Goal: Task Accomplishment & Management: Use online tool/utility

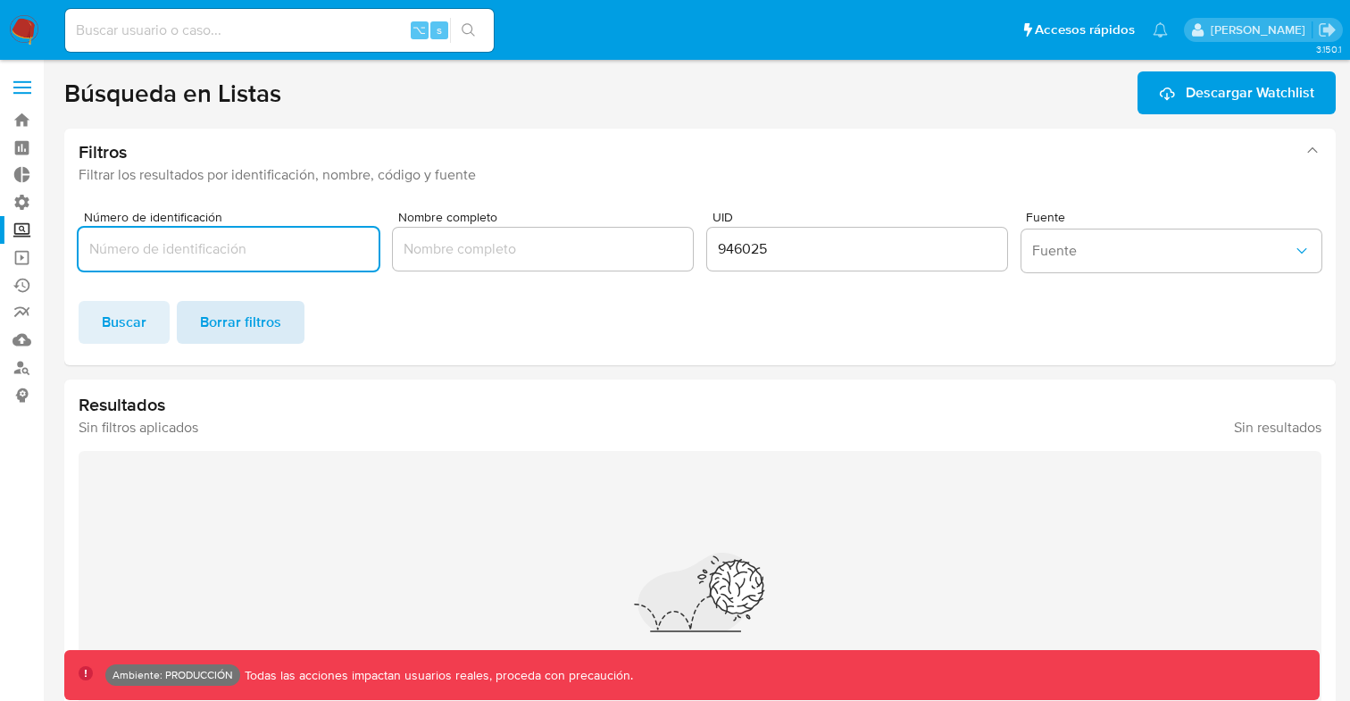
click at [257, 321] on span "Borrar filtros" at bounding box center [240, 322] width 81 height 39
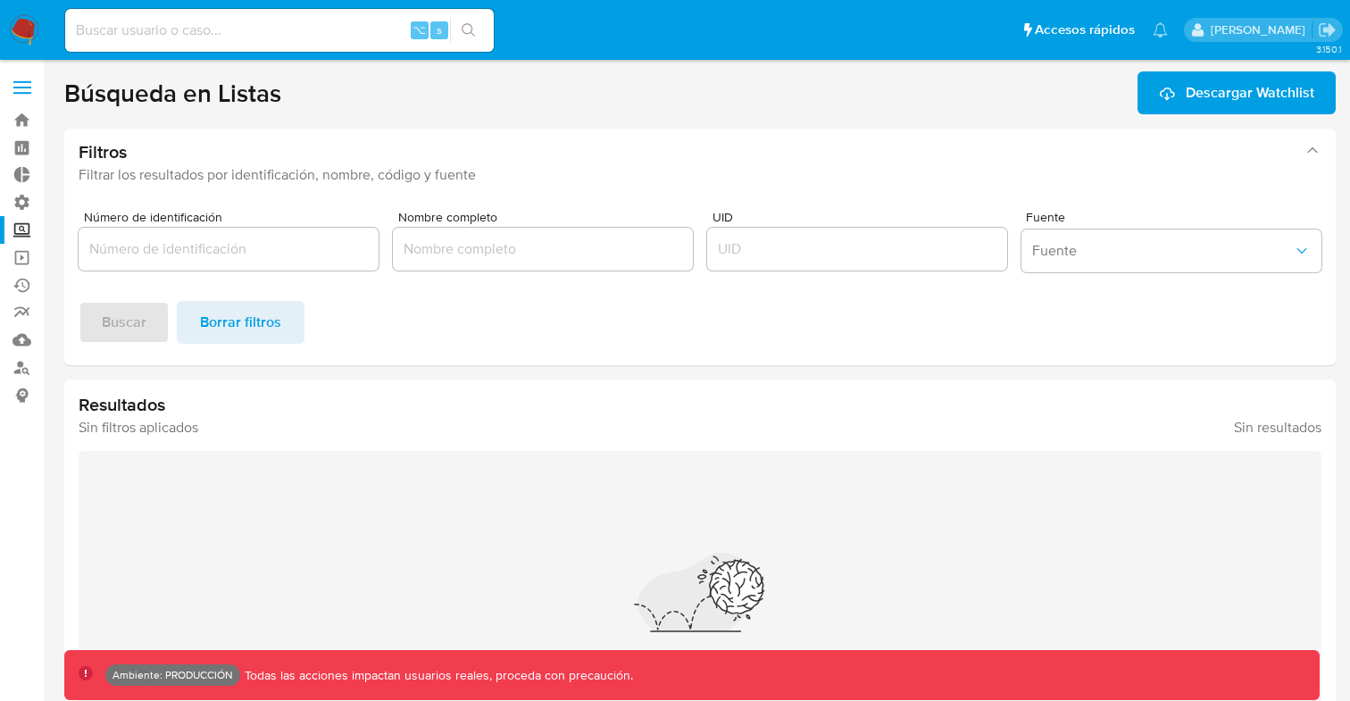
click at [284, 256] on input "Número de identificación" at bounding box center [229, 249] width 300 height 23
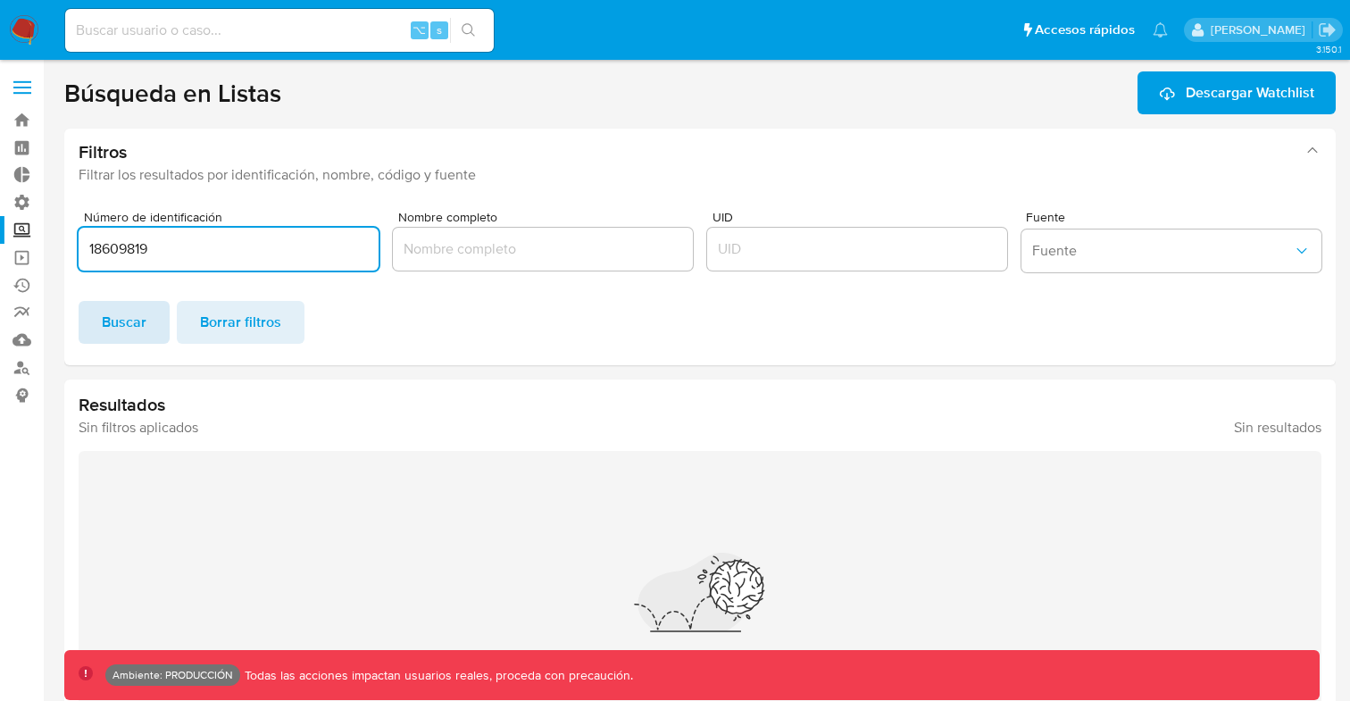
type input "18609819"
click at [105, 331] on span "Buscar" at bounding box center [124, 322] width 45 height 39
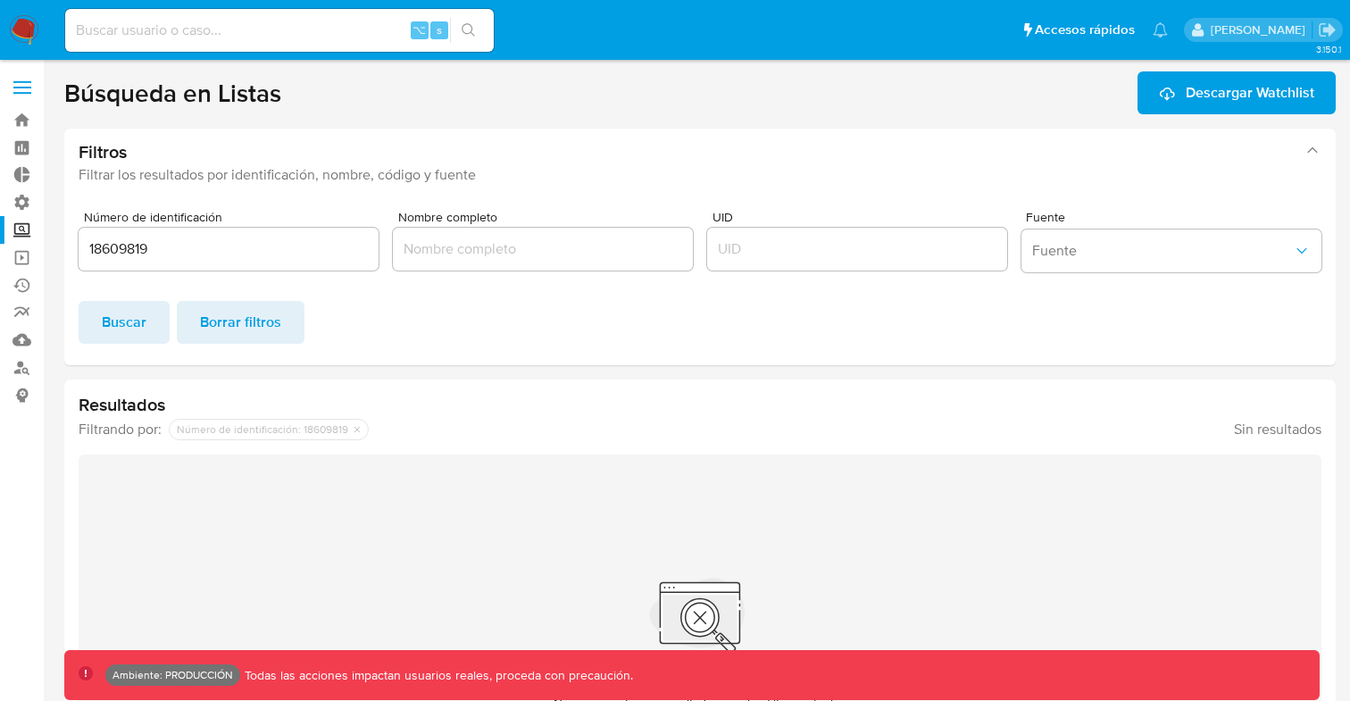
click at [23, 79] on label at bounding box center [22, 88] width 45 height 38
click at [0, 0] on input "checkbox" at bounding box center [0, 0] width 0 height 0
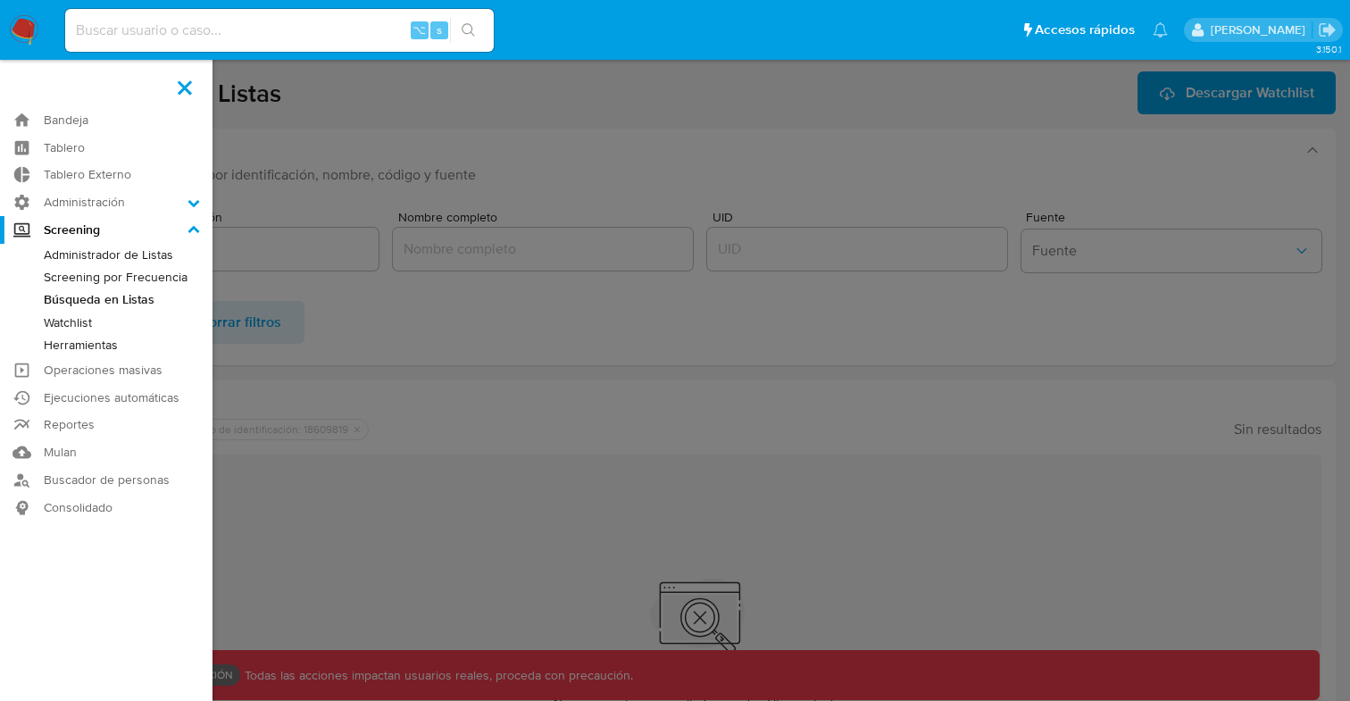
click at [75, 344] on link "Herramientas" at bounding box center [106, 345] width 213 height 22
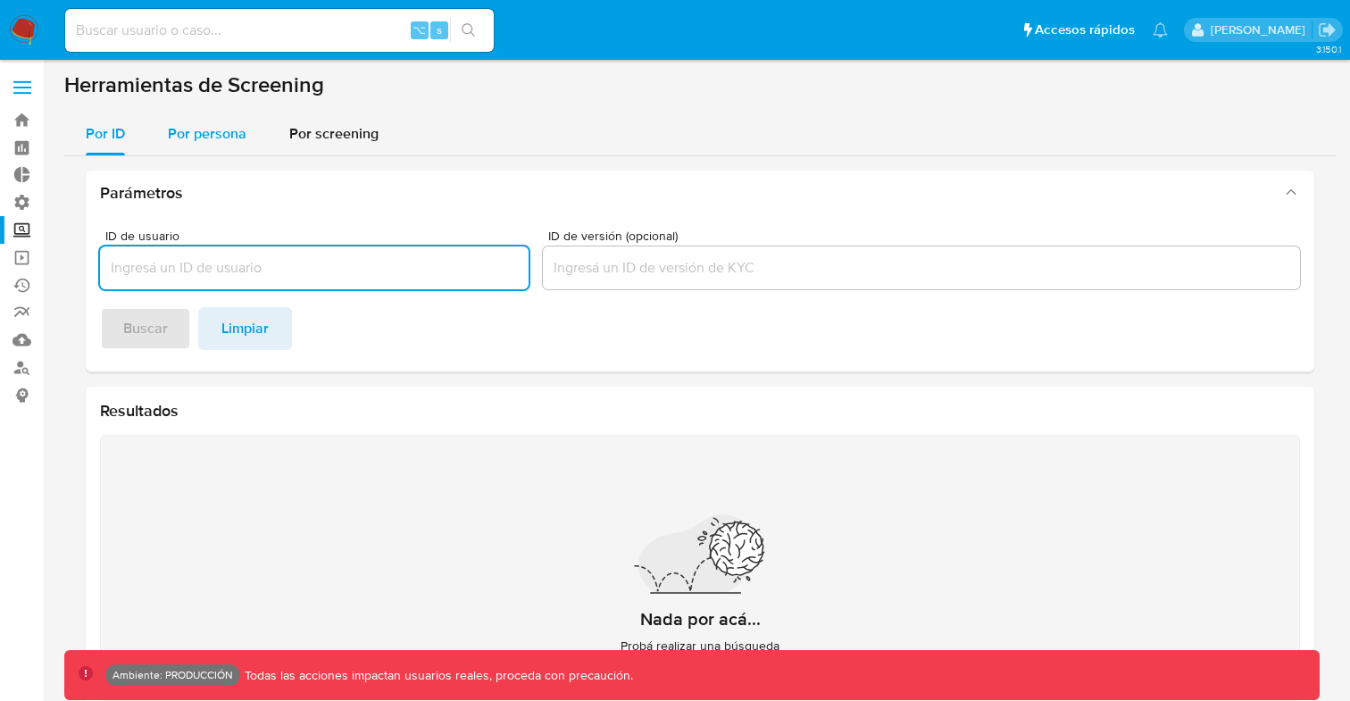
click at [214, 129] on span "Por persona" at bounding box center [207, 133] width 79 height 21
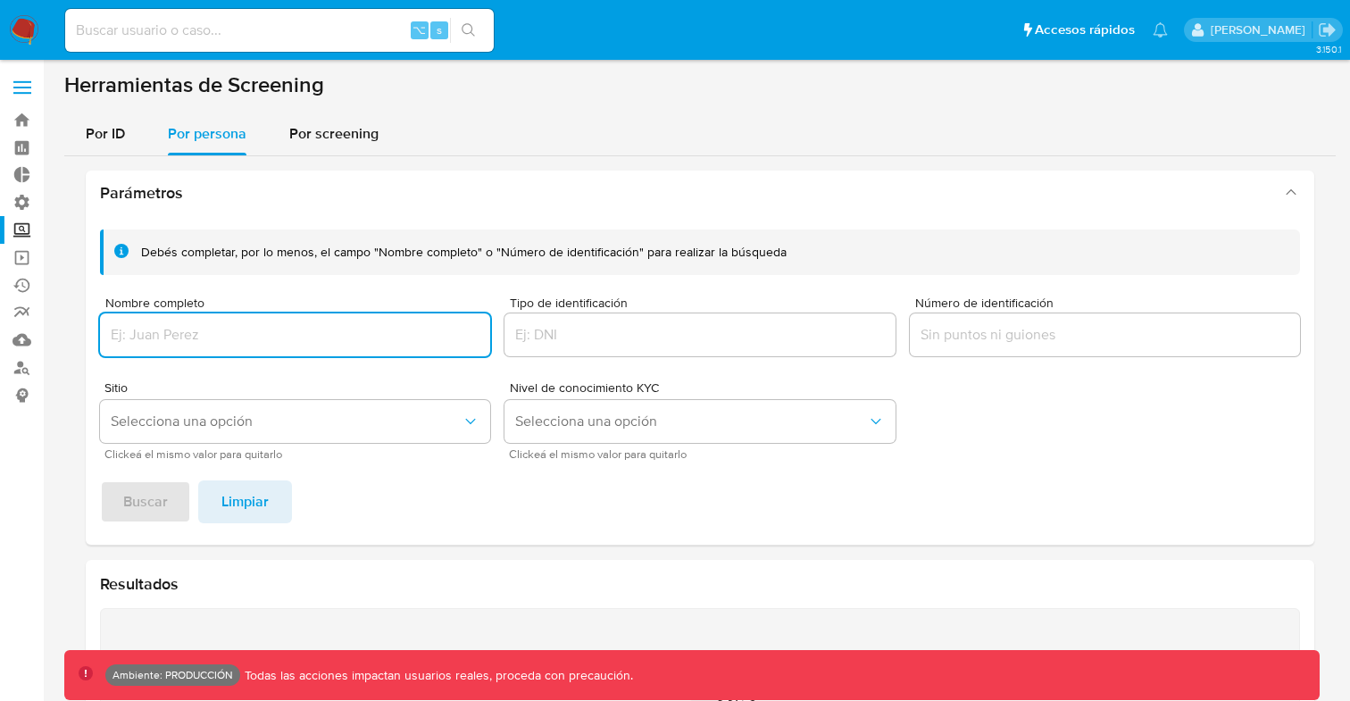
click at [1010, 337] on input "Número de identificación" at bounding box center [1105, 334] width 390 height 23
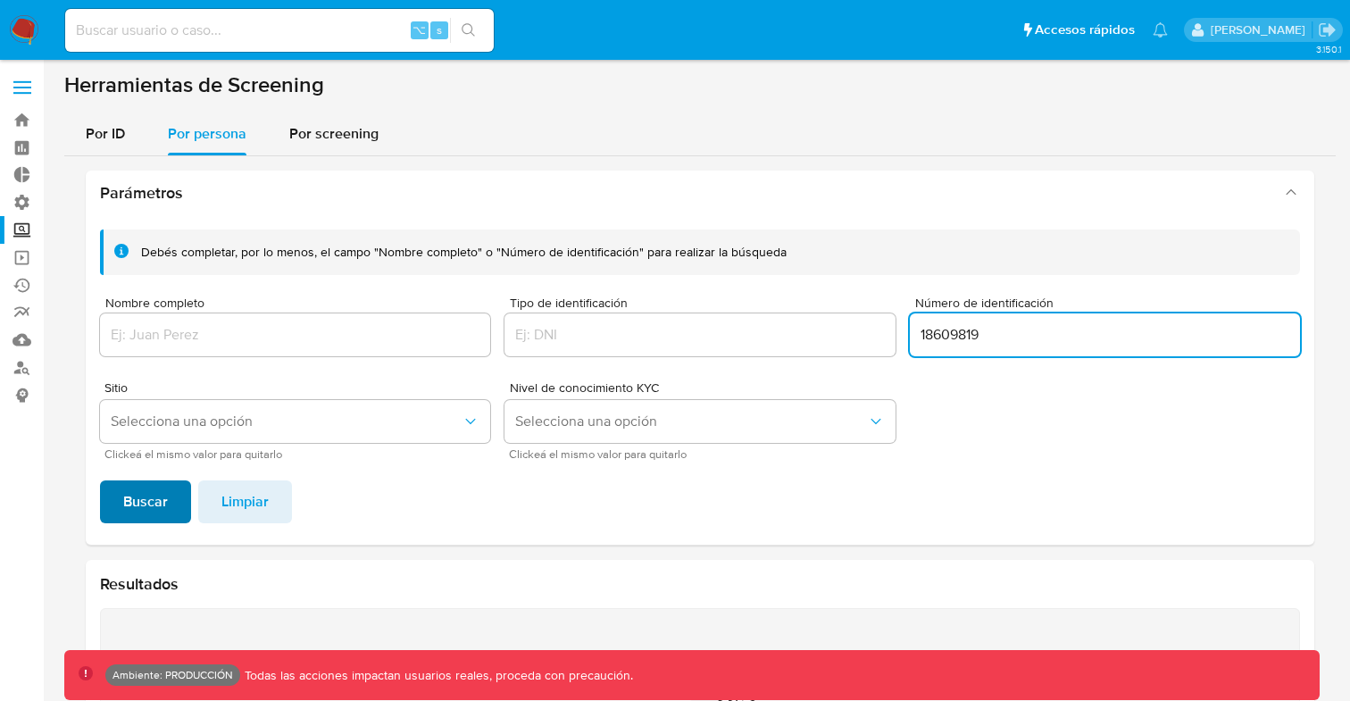
type input "18609819"
click at [131, 494] on span "Buscar" at bounding box center [145, 501] width 45 height 39
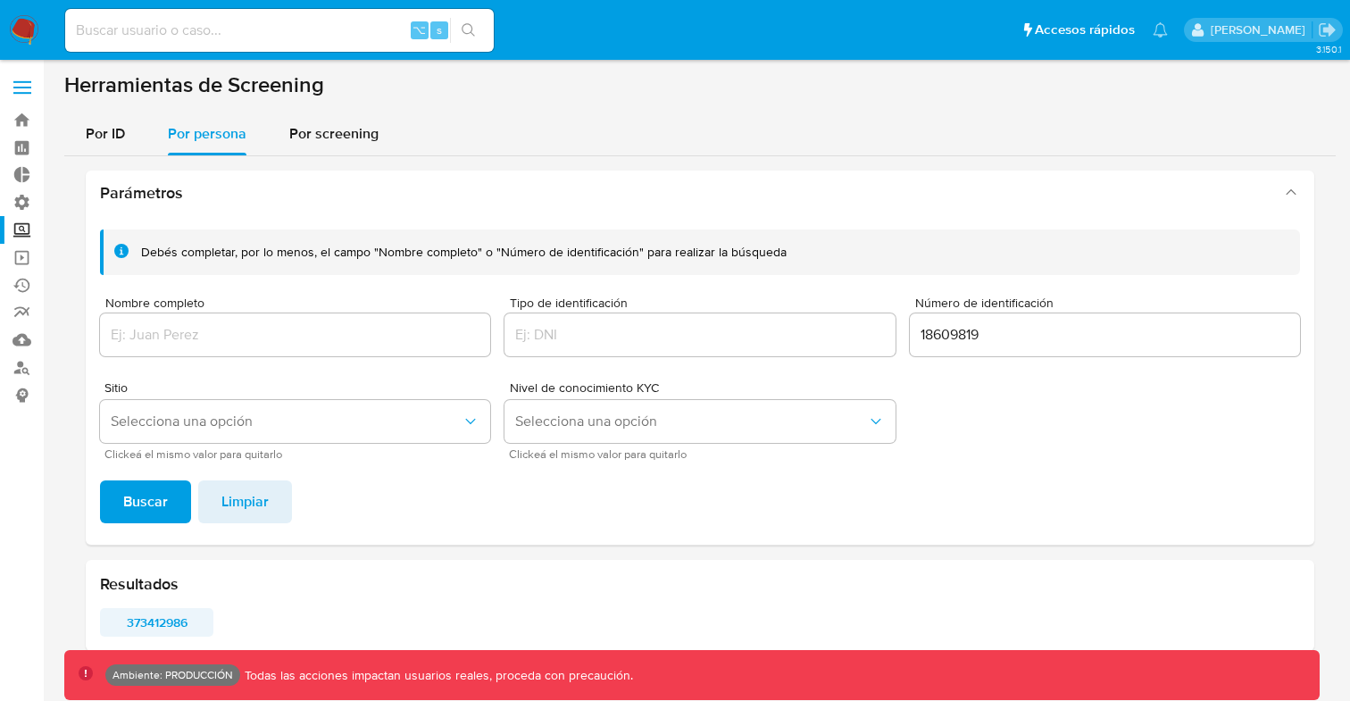
click at [171, 622] on span "373412986" at bounding box center [157, 622] width 88 height 25
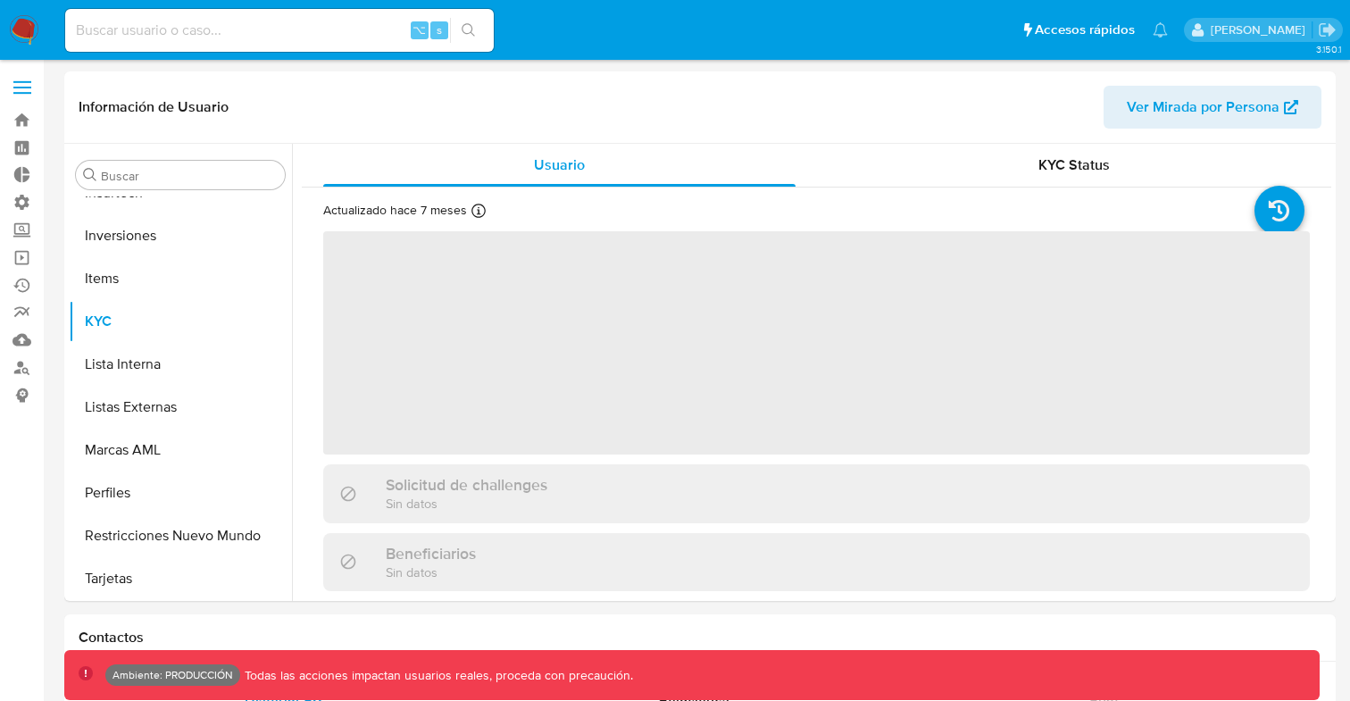
scroll to position [797, 0]
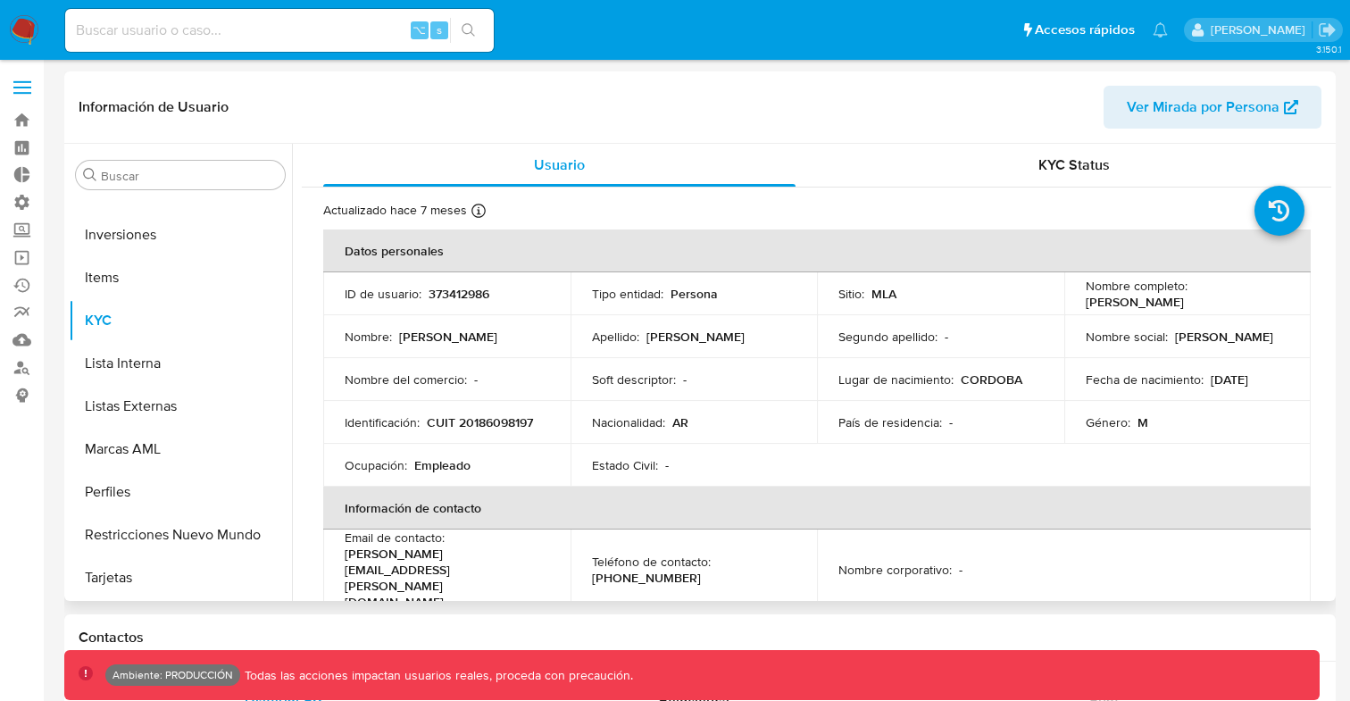
select select "10"
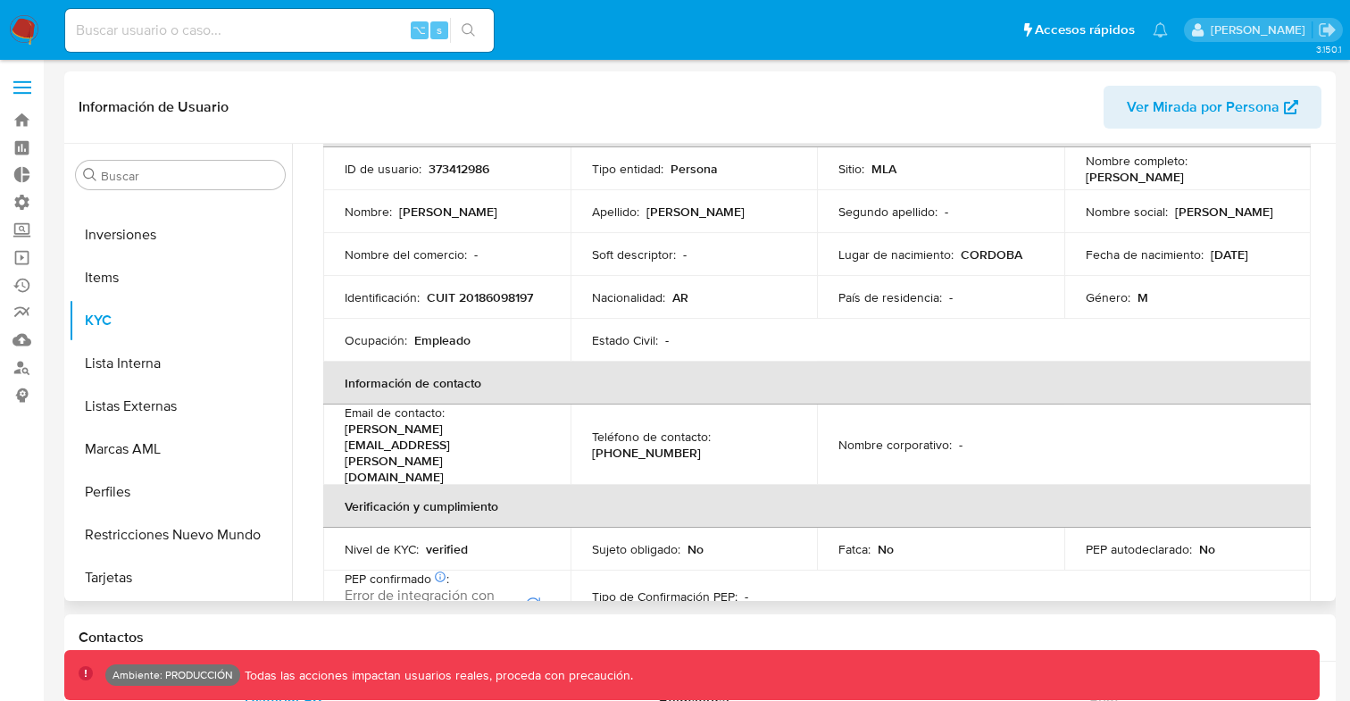
scroll to position [0, 0]
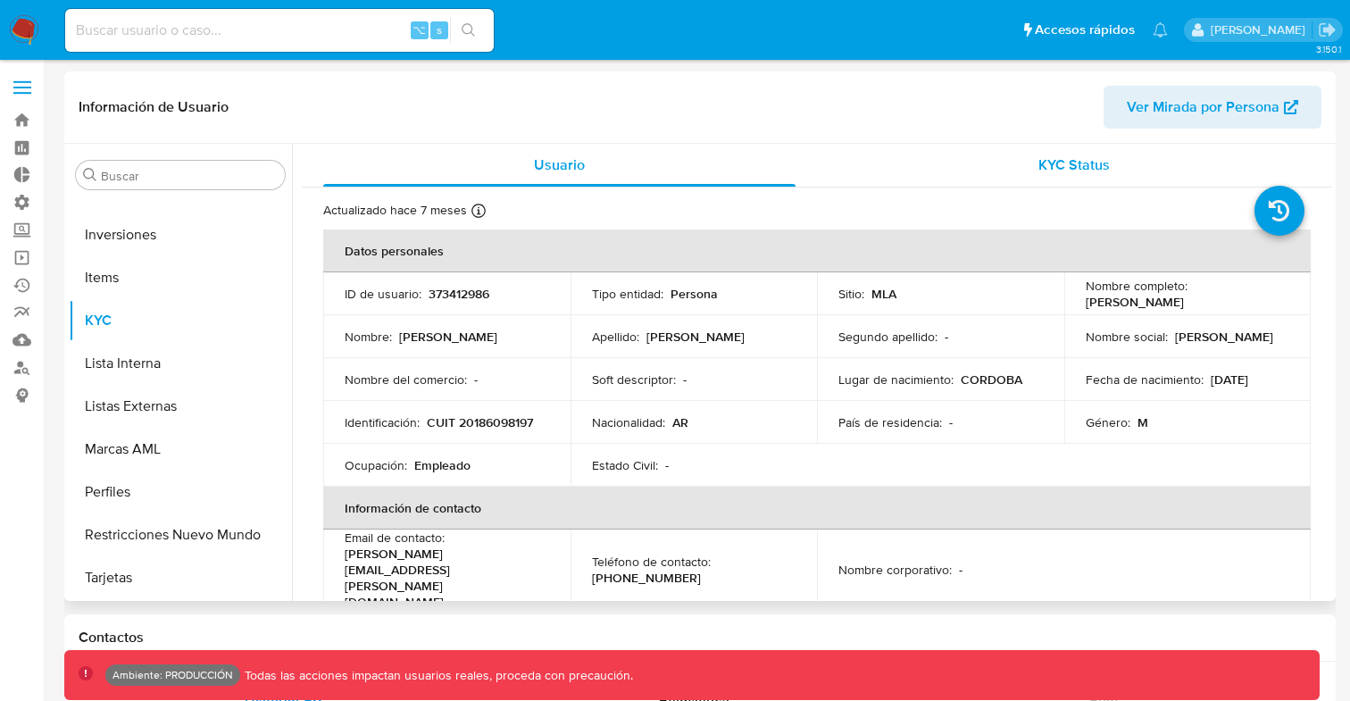
click at [1065, 154] on span "KYC Status" at bounding box center [1074, 164] width 71 height 21
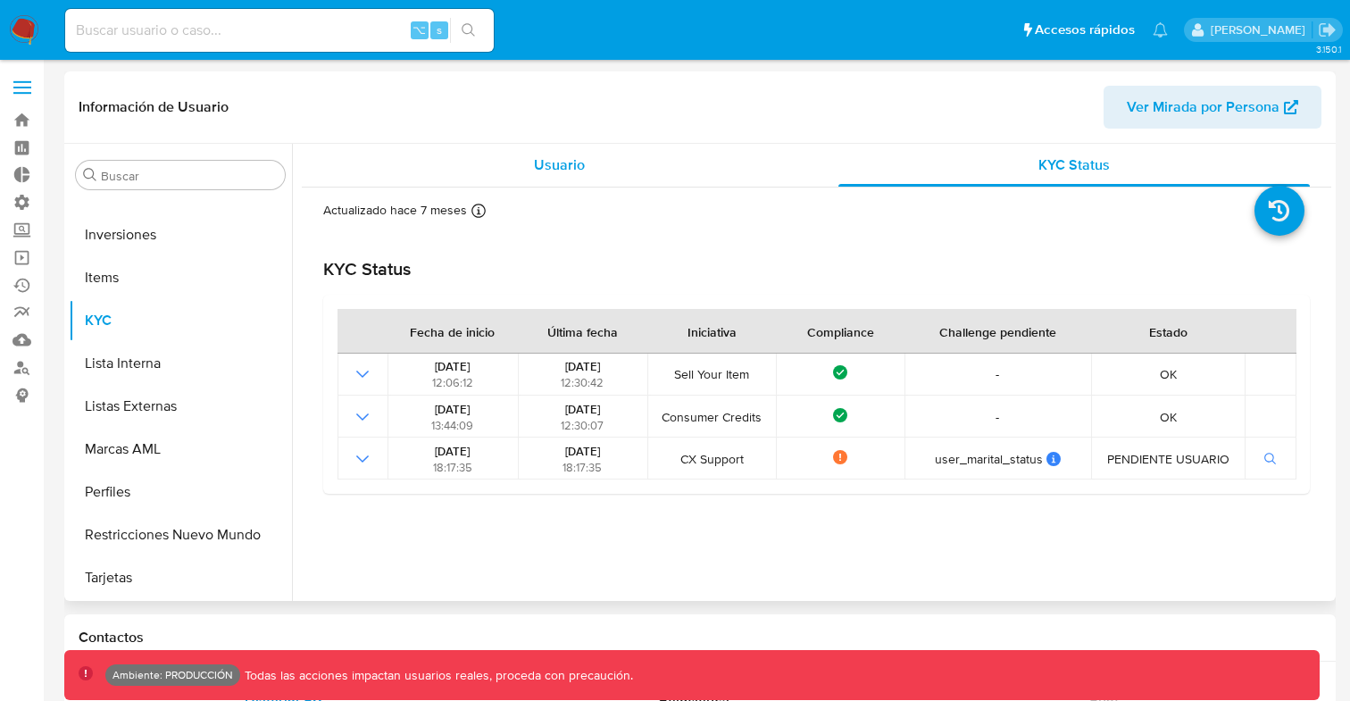
click at [561, 154] on span "Usuario" at bounding box center [559, 164] width 51 height 21
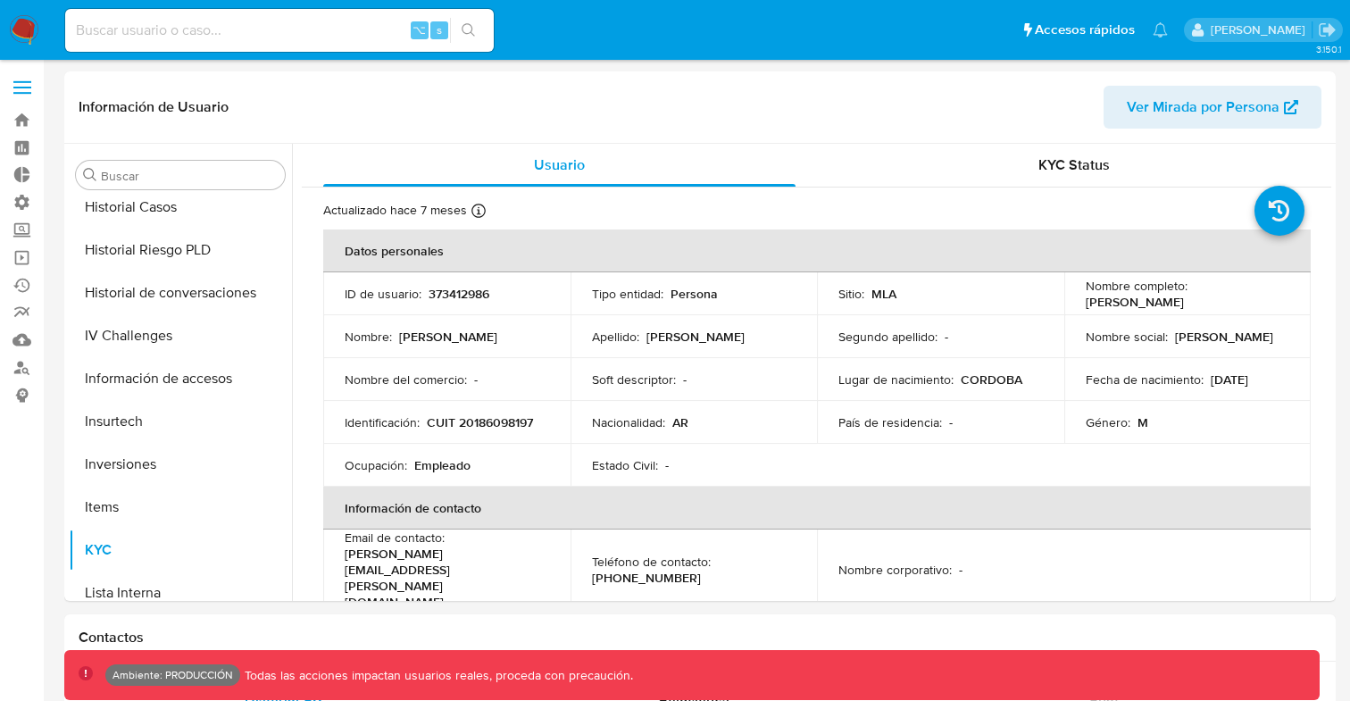
click at [26, 87] on span at bounding box center [22, 88] width 18 height 3
click at [0, 0] on input "checkbox" at bounding box center [0, 0] width 0 height 0
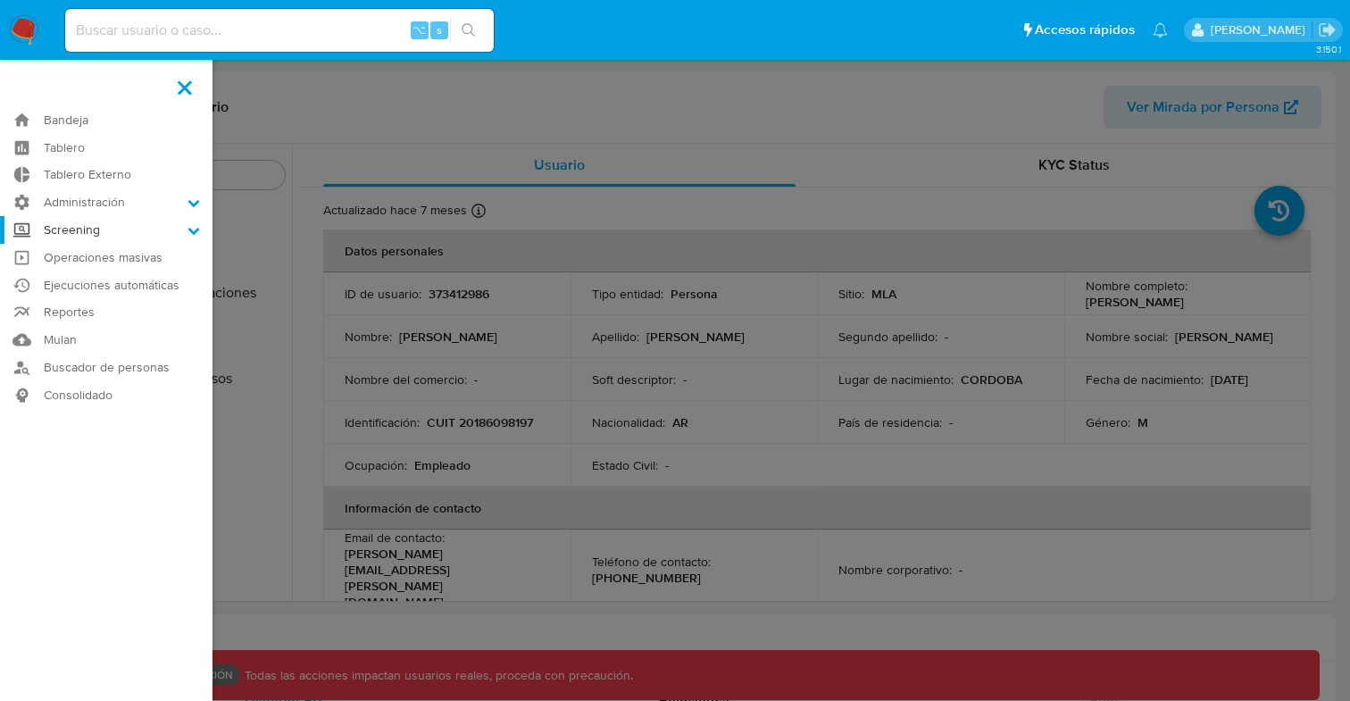
click at [98, 230] on label "Screening" at bounding box center [106, 230] width 213 height 28
click at [0, 0] on input "Screening" at bounding box center [0, 0] width 0 height 0
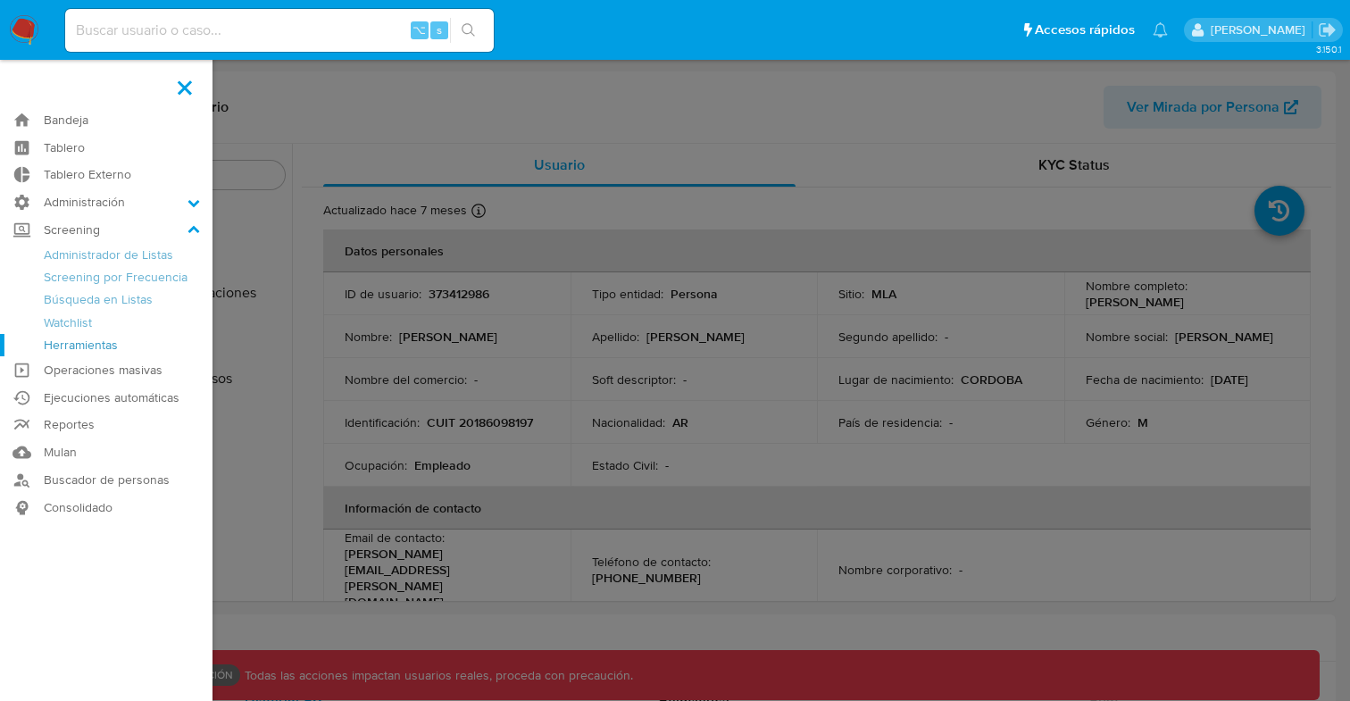
click at [86, 349] on link "Herramientas" at bounding box center [106, 345] width 213 height 22
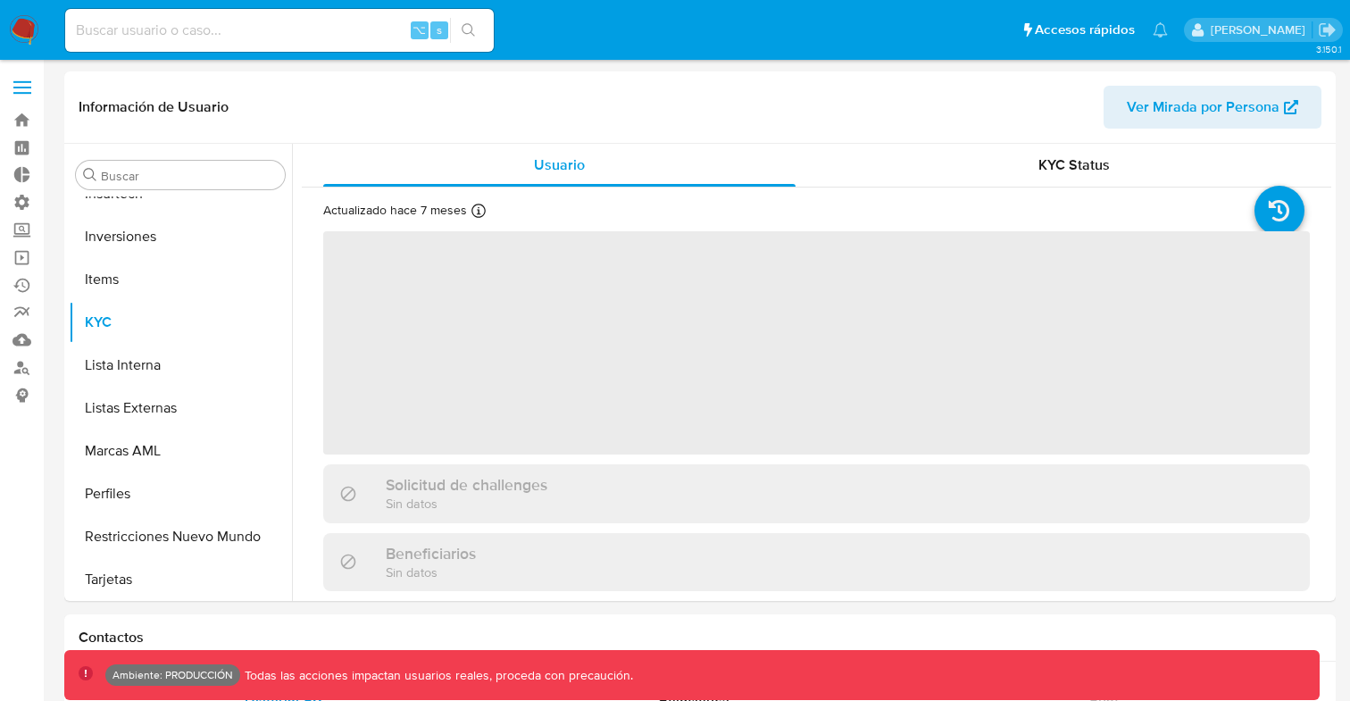
scroll to position [797, 0]
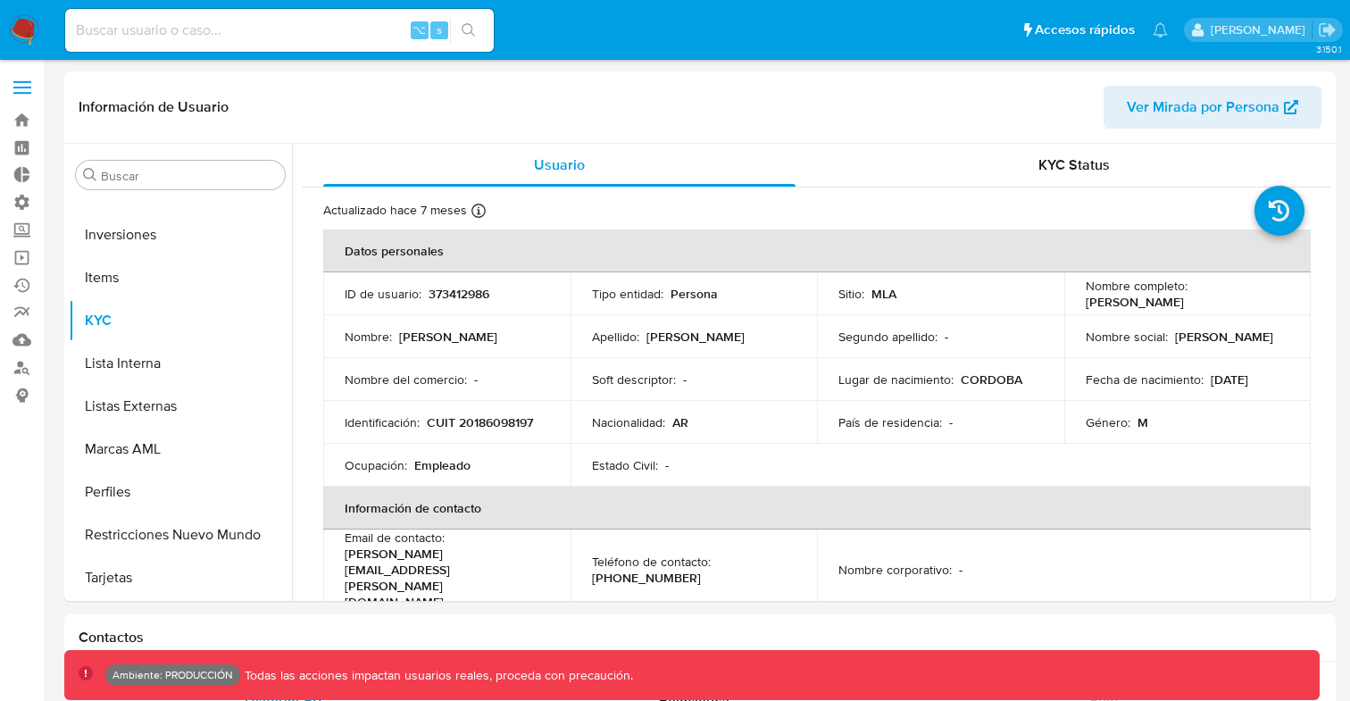
select select "10"
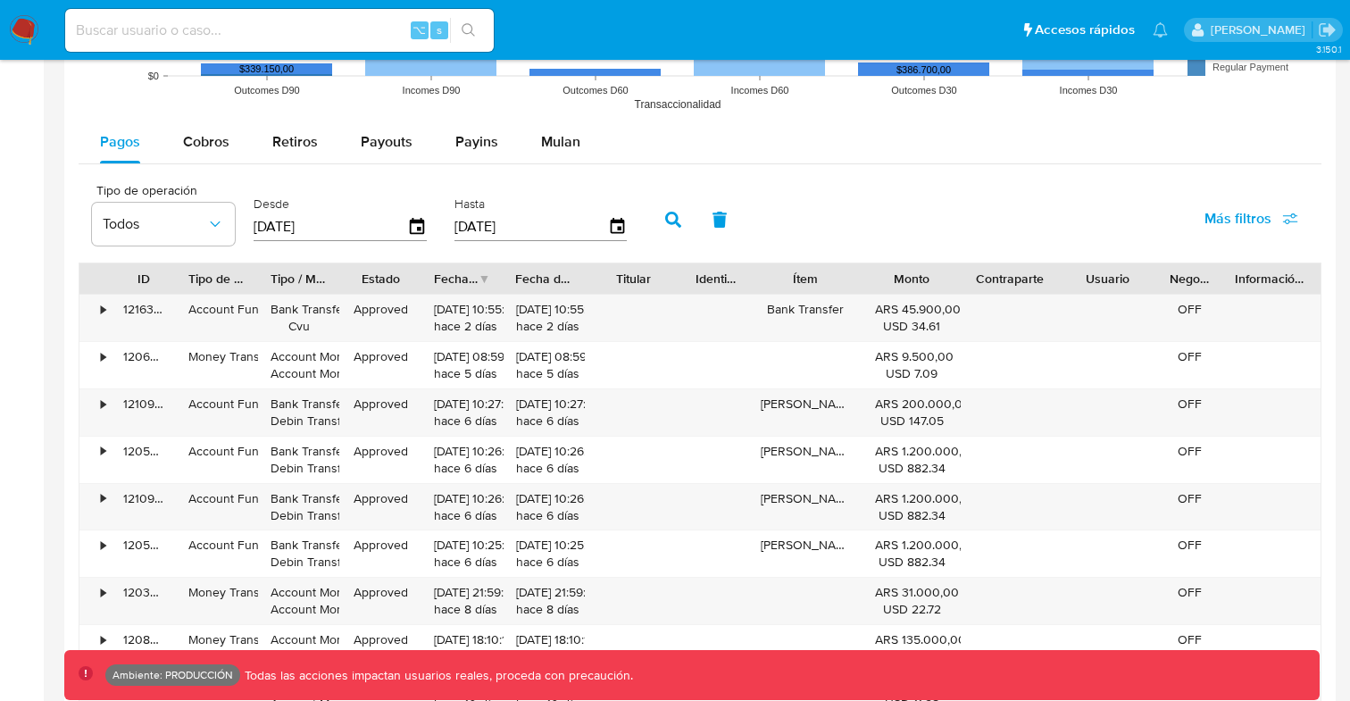
scroll to position [1506, 0]
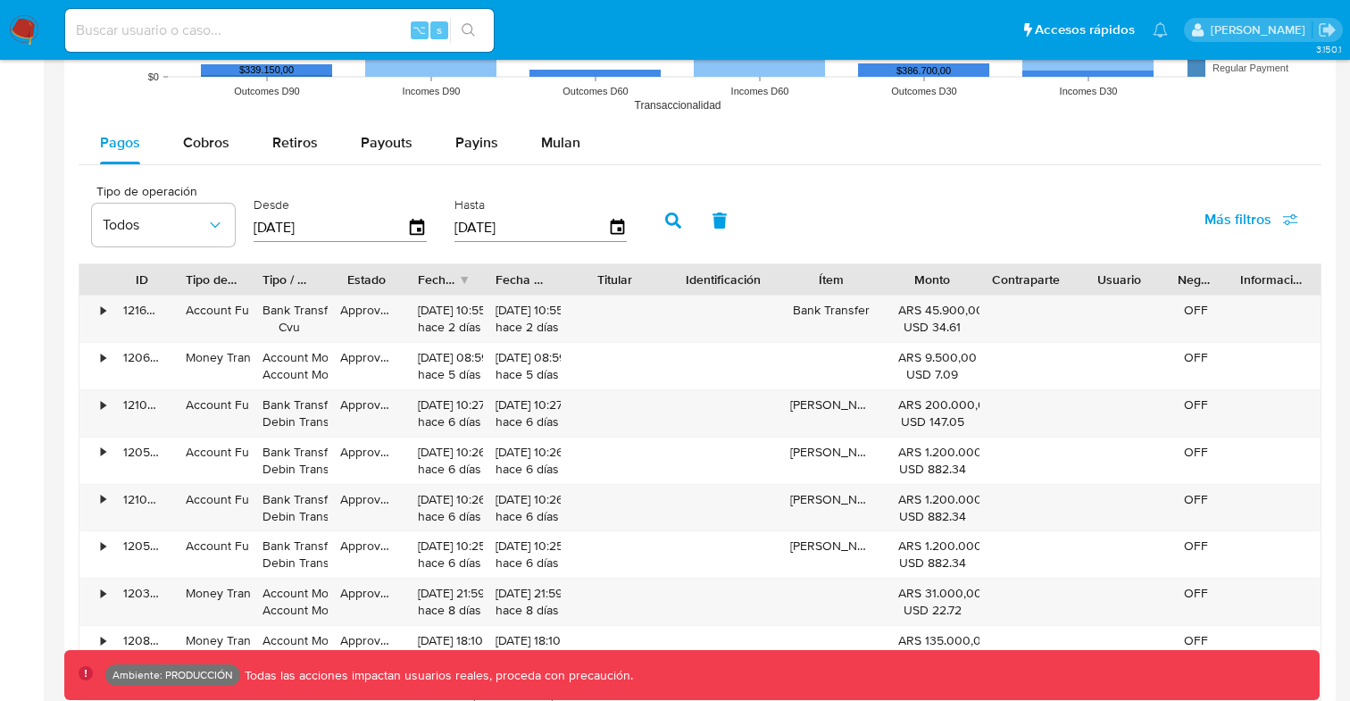
drag, startPoint x: 746, startPoint y: 277, endPoint x: 789, endPoint y: 278, distance: 42.9
click at [789, 278] on div at bounding box center [778, 279] width 32 height 30
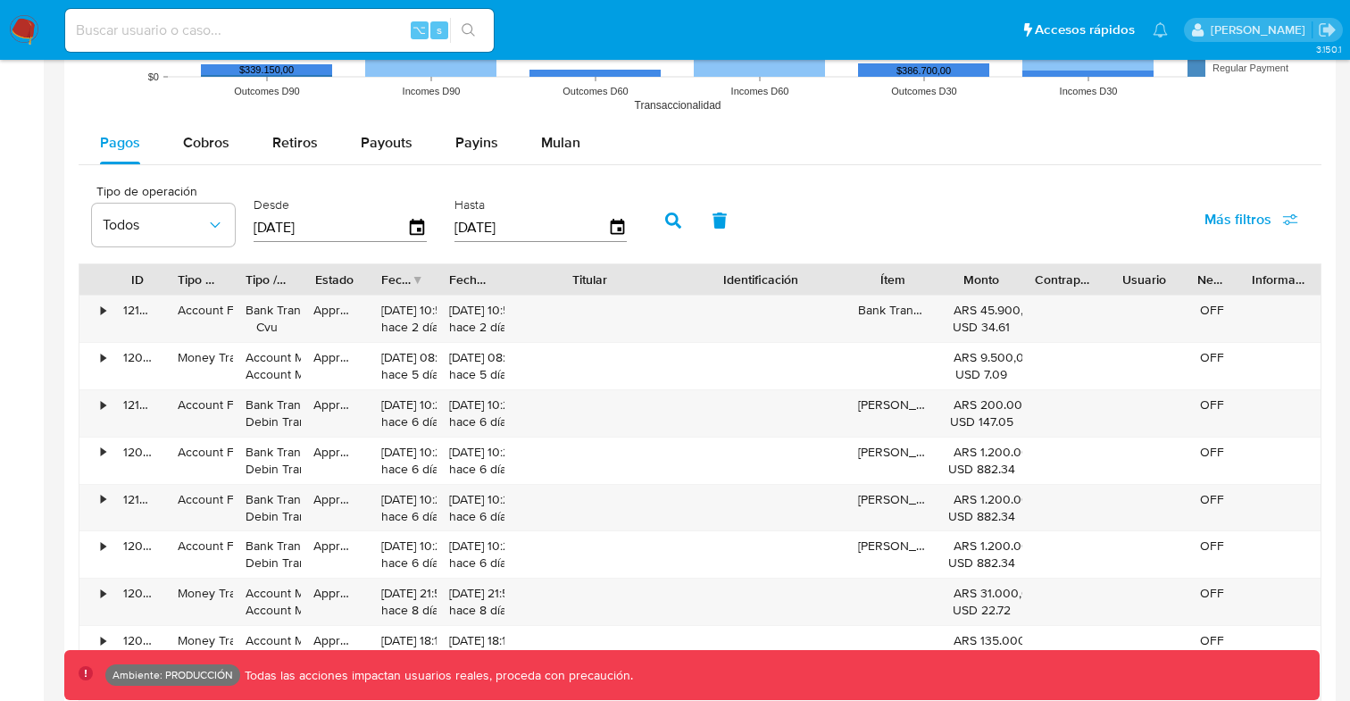
drag, startPoint x: 659, startPoint y: 281, endPoint x: 722, endPoint y: 280, distance: 62.5
click at [722, 280] on div "ID Tipo de operación Tipo / Método Estado Fecha de creación Fecha de aprobación…" at bounding box center [699, 279] width 1241 height 30
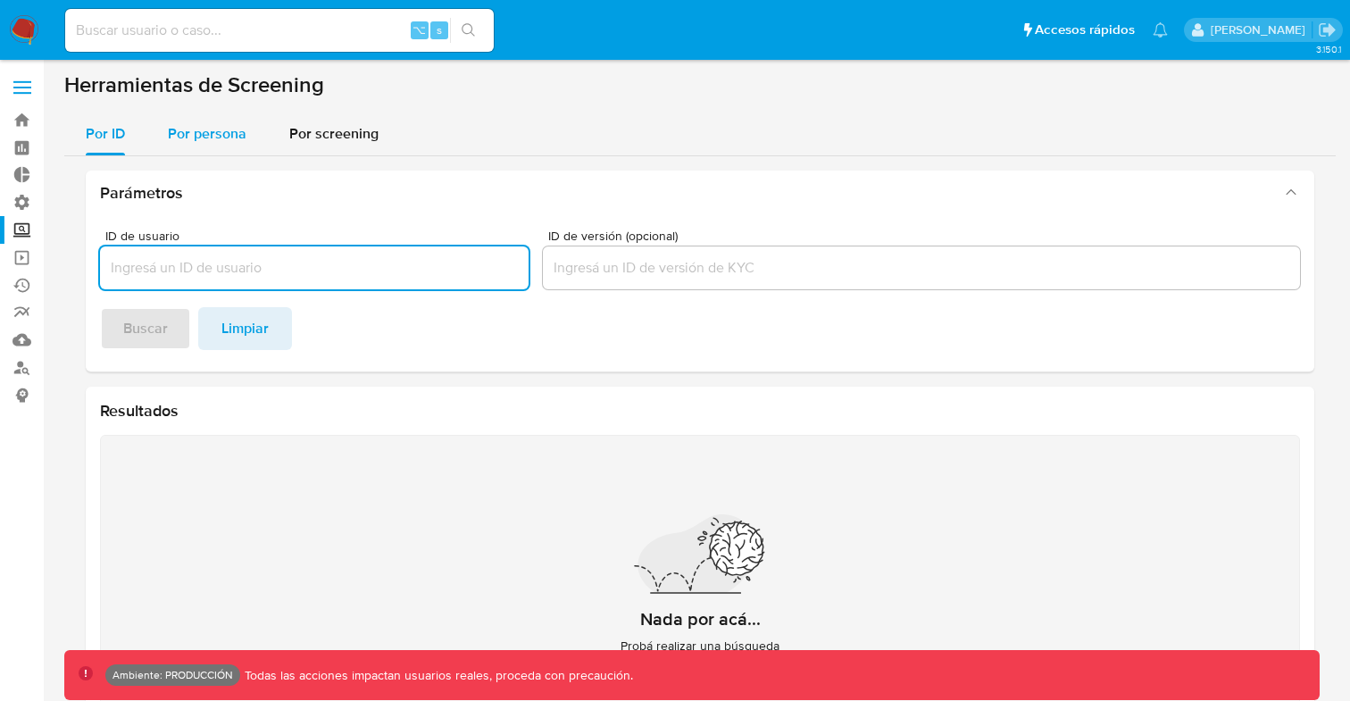
click at [213, 138] on span "Por persona" at bounding box center [207, 133] width 79 height 21
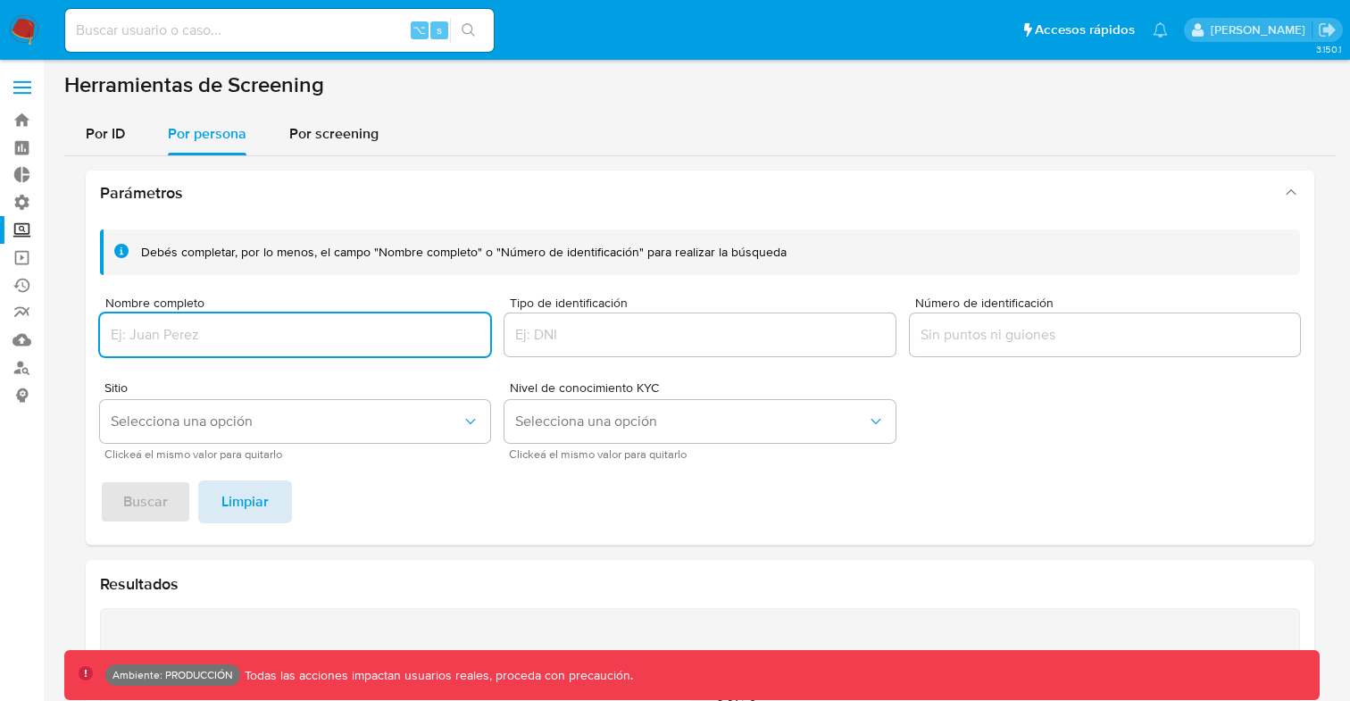
click at [258, 499] on span "Limpiar" at bounding box center [244, 501] width 47 height 39
click at [981, 330] on input "Número de identificación" at bounding box center [1105, 334] width 390 height 23
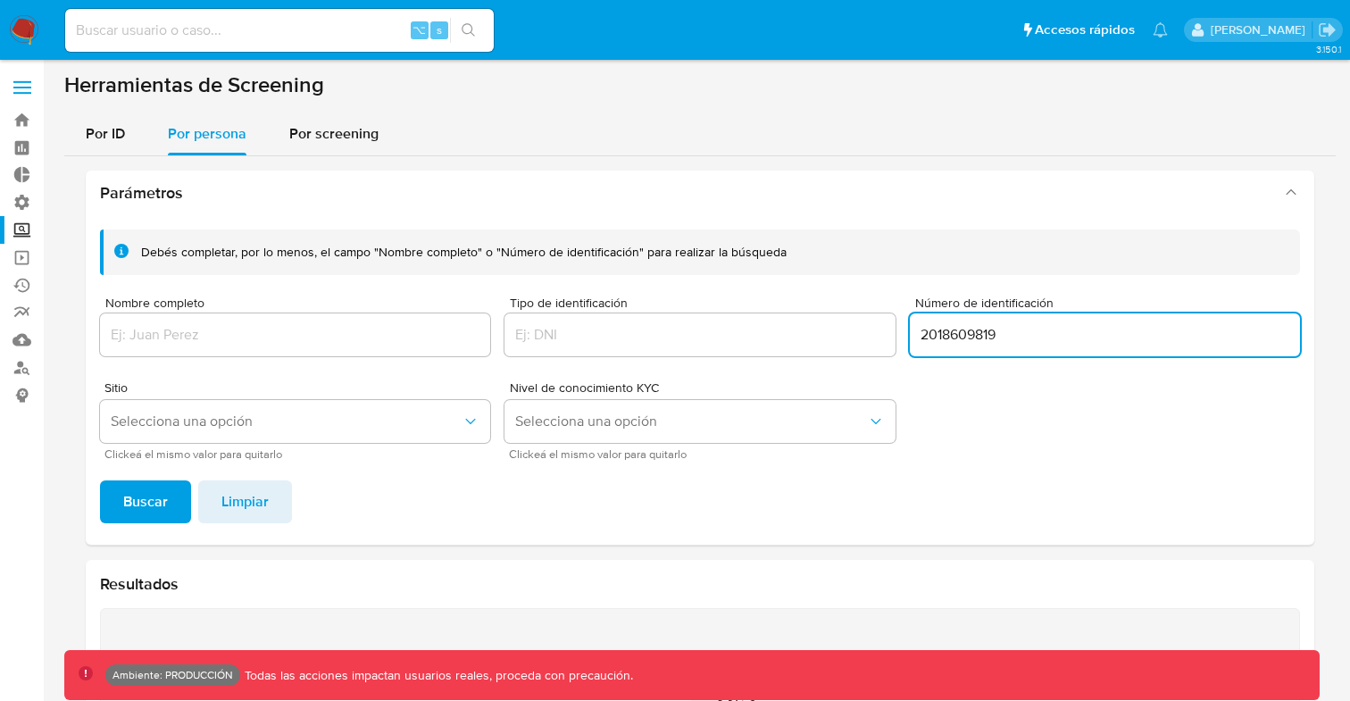
click at [960, 328] on input "2018609819" at bounding box center [1105, 334] width 390 height 23
paste input "7242832936"
type input "24283293"
click at [155, 499] on span "Buscar" at bounding box center [145, 501] width 45 height 39
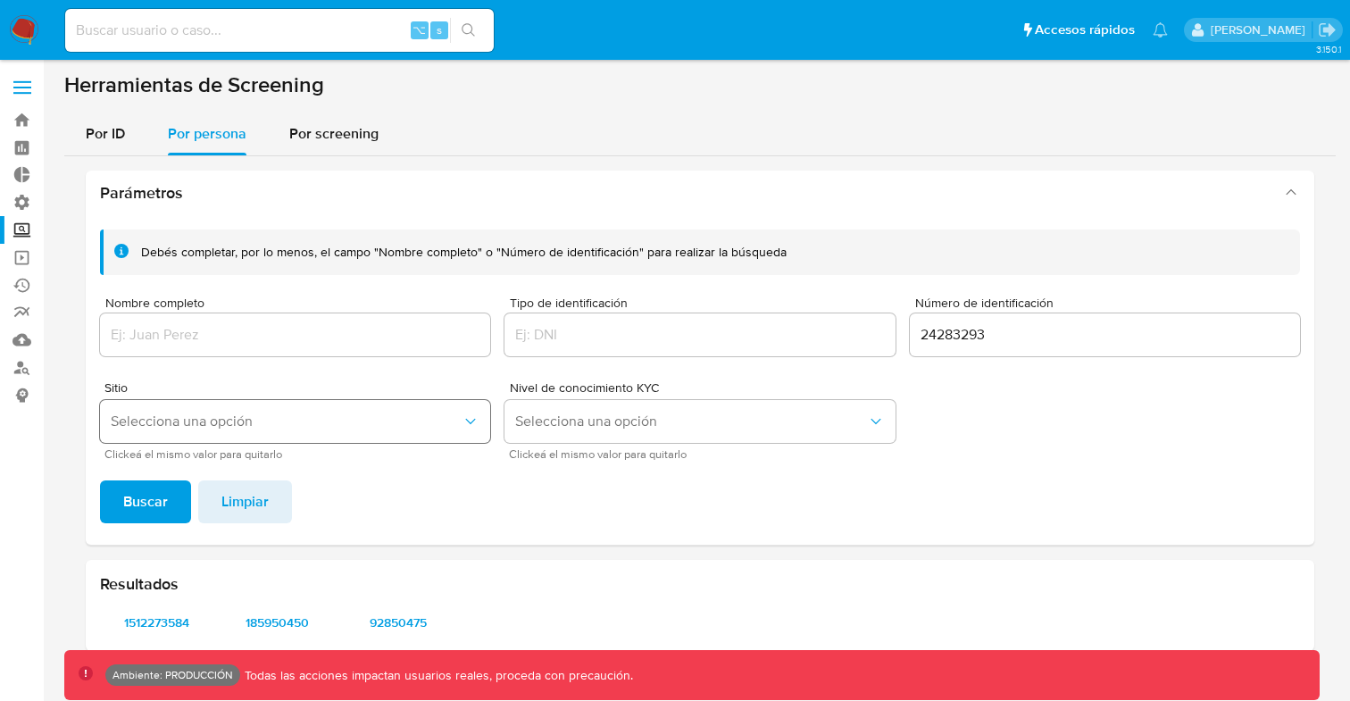
click at [352, 423] on span "Selecciona una opción" at bounding box center [286, 422] width 351 height 18
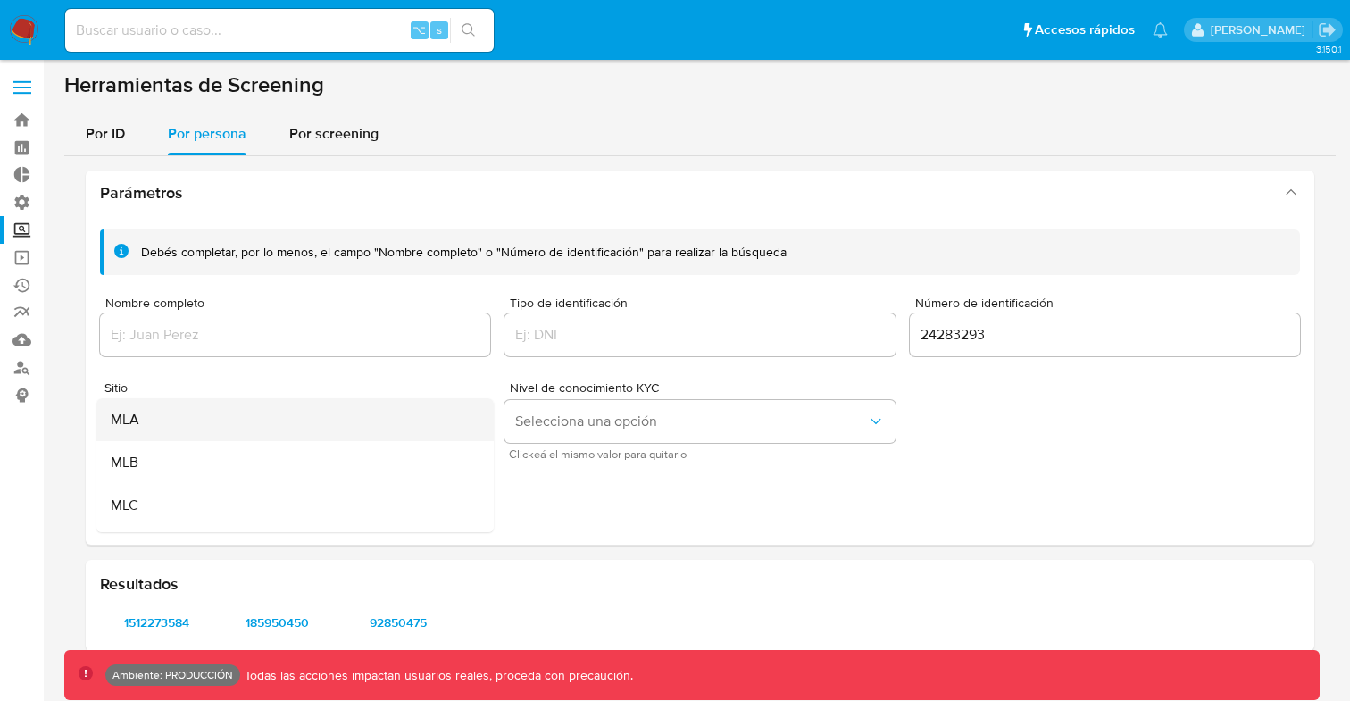
click at [162, 429] on div "MLA" at bounding box center [290, 419] width 358 height 43
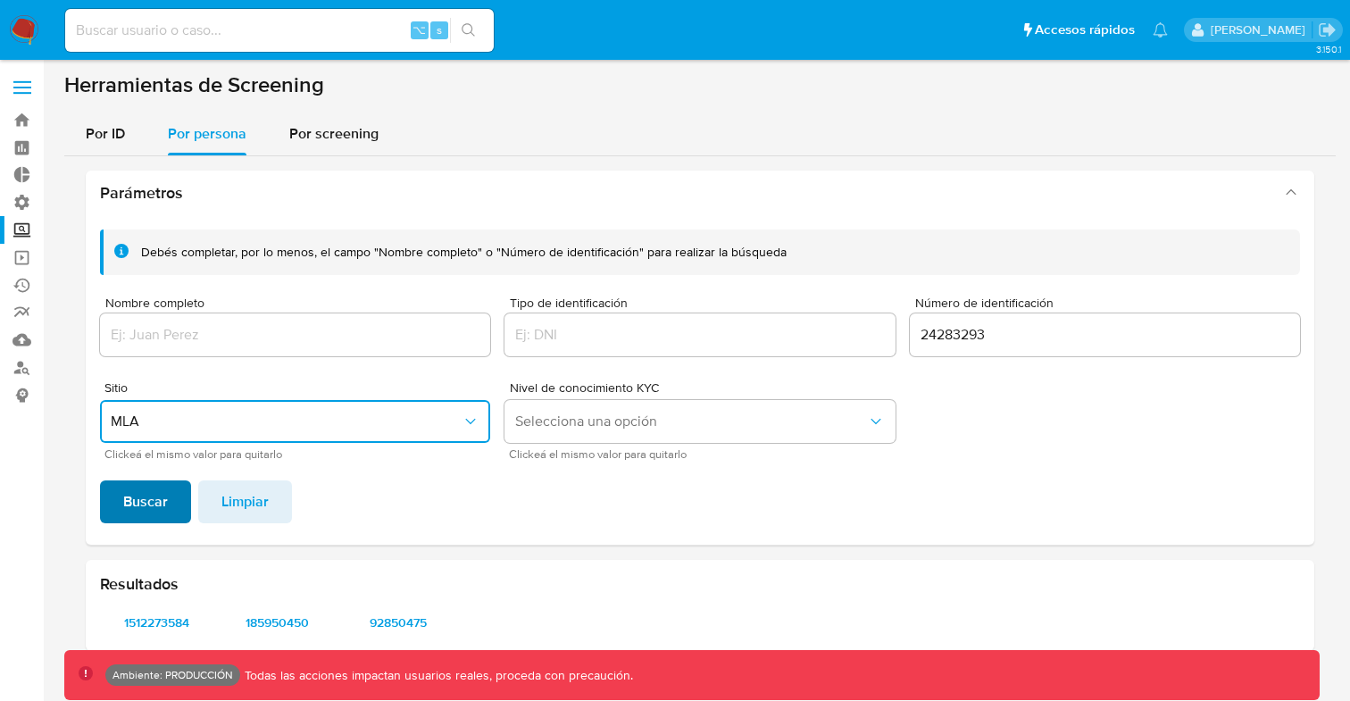
click at [151, 502] on span "Buscar" at bounding box center [145, 501] width 45 height 39
click at [174, 630] on span "1512273584" at bounding box center [157, 622] width 88 height 25
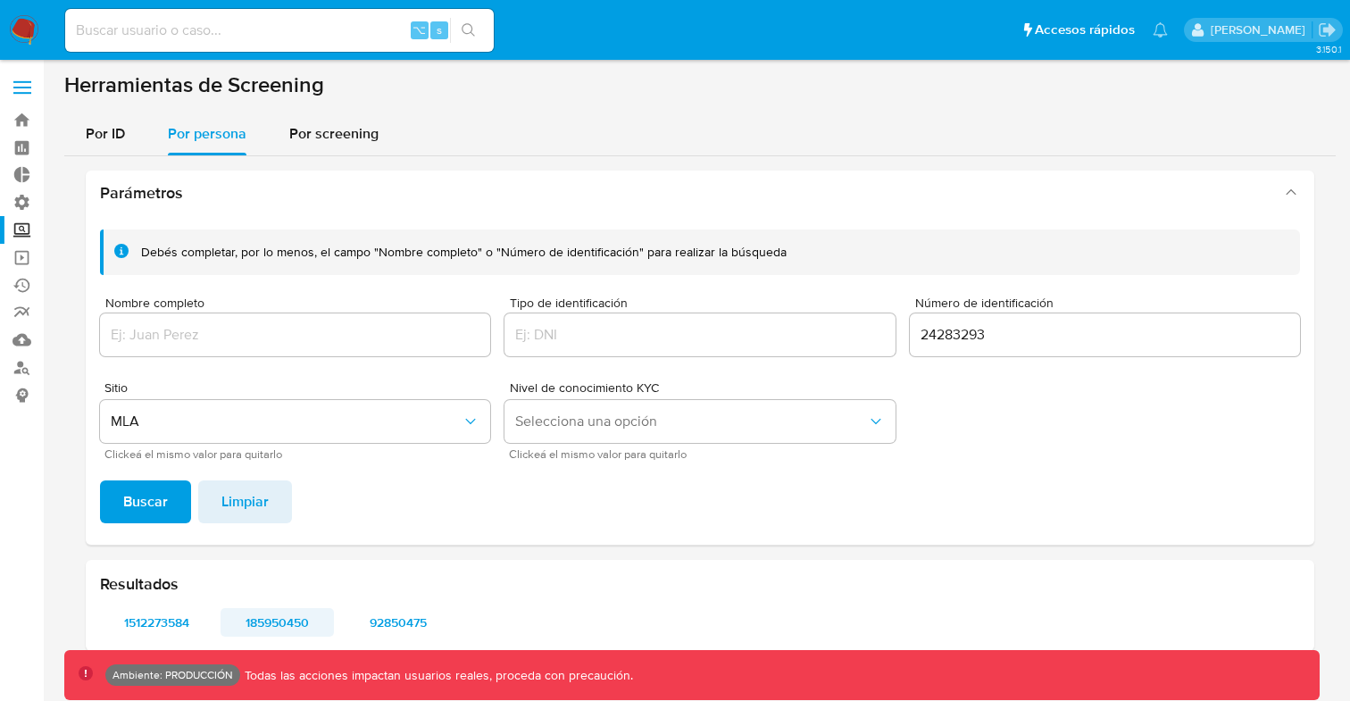
click at [293, 622] on span "185950450" at bounding box center [277, 622] width 88 height 25
click at [393, 620] on span "92850475" at bounding box center [398, 622] width 88 height 25
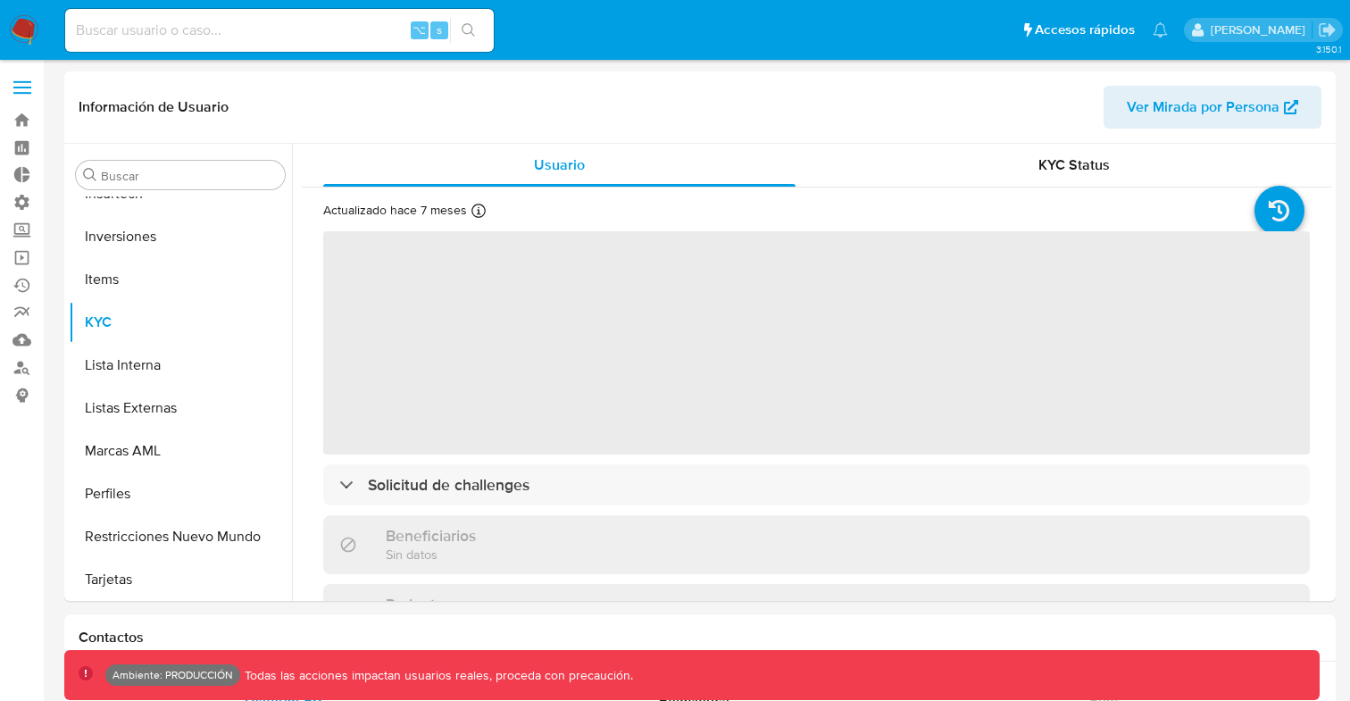
scroll to position [797, 0]
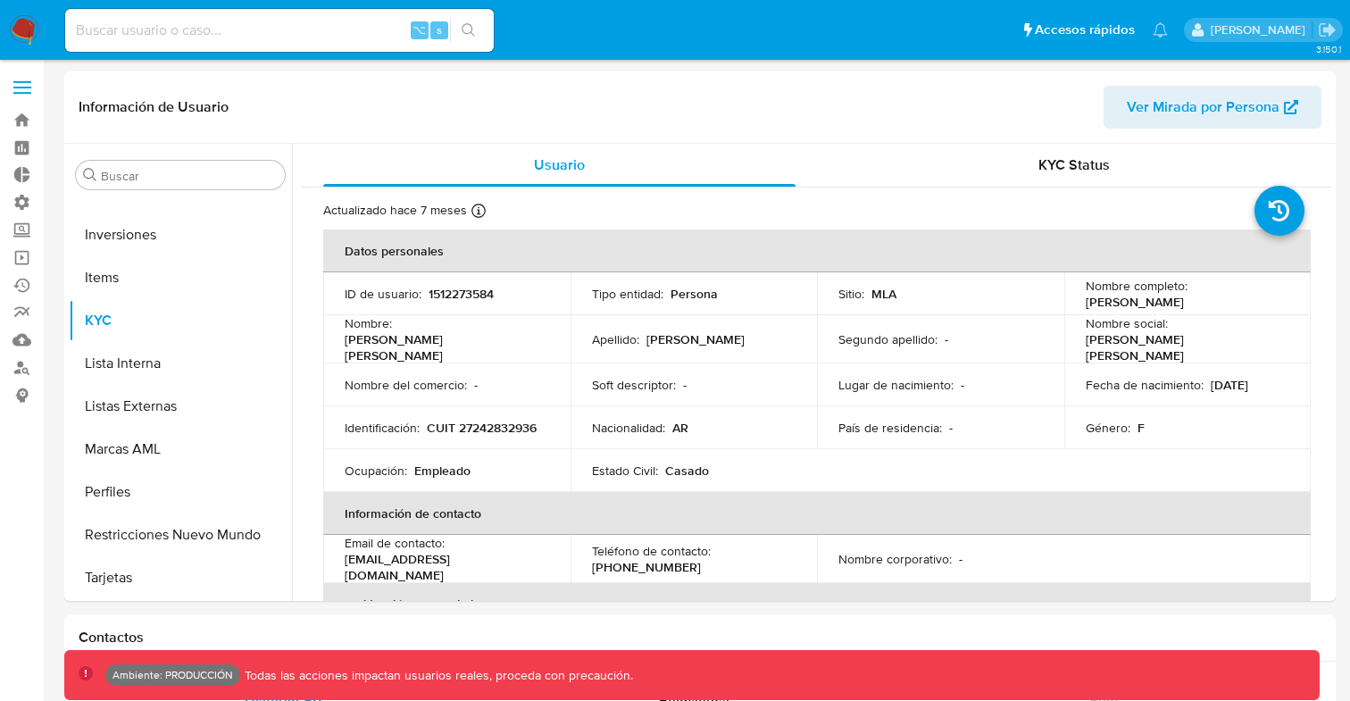
select select "10"
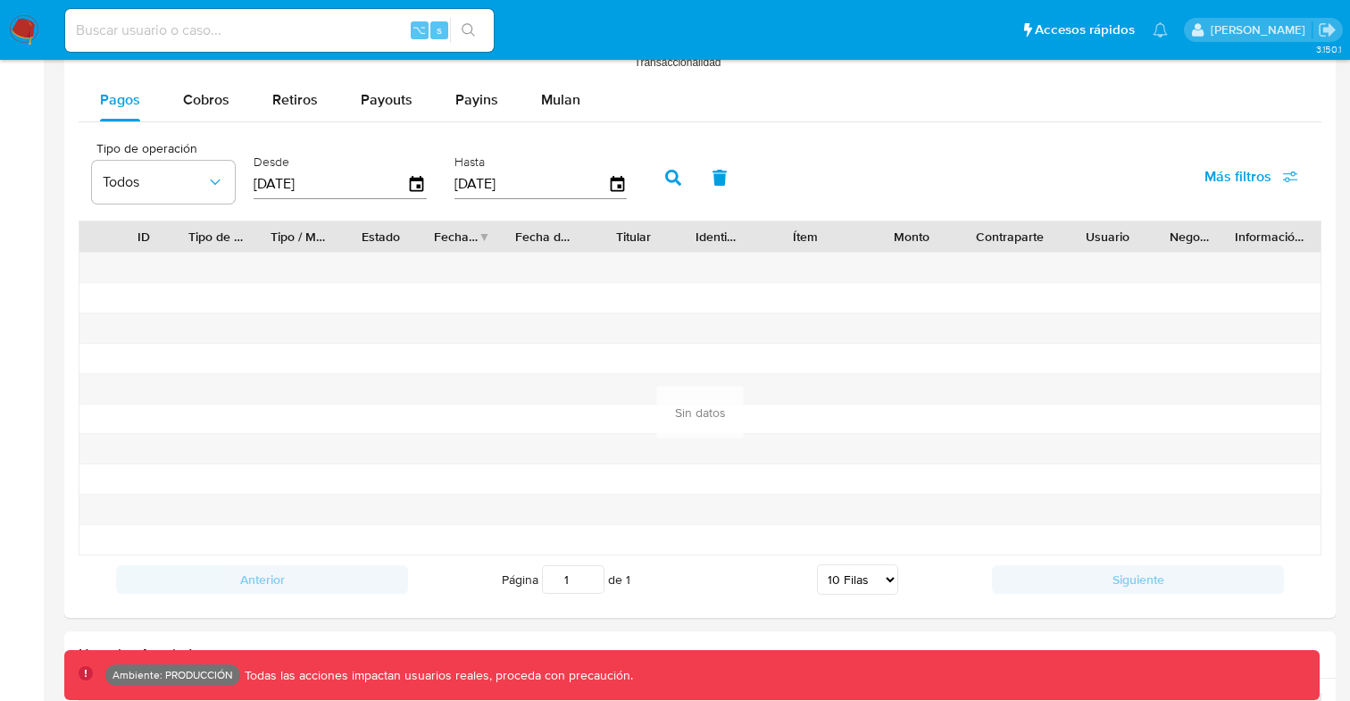
scroll to position [1668, 0]
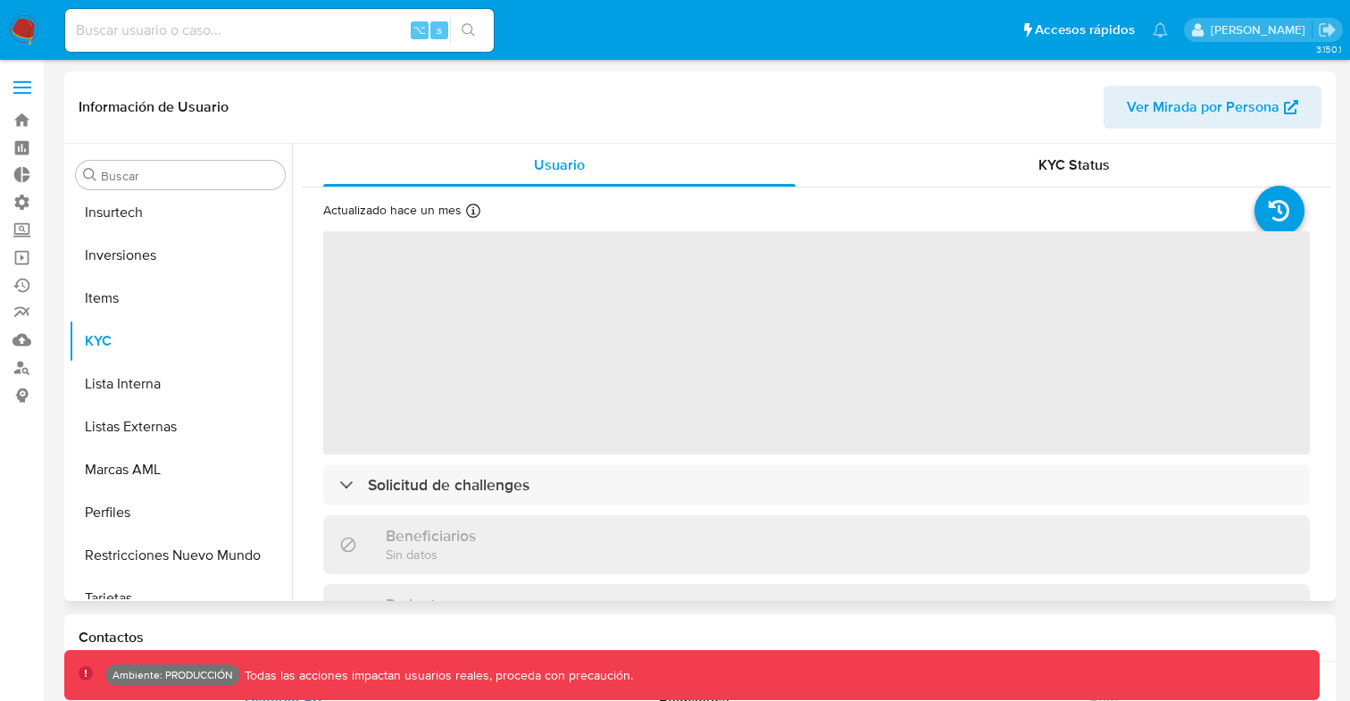
scroll to position [797, 0]
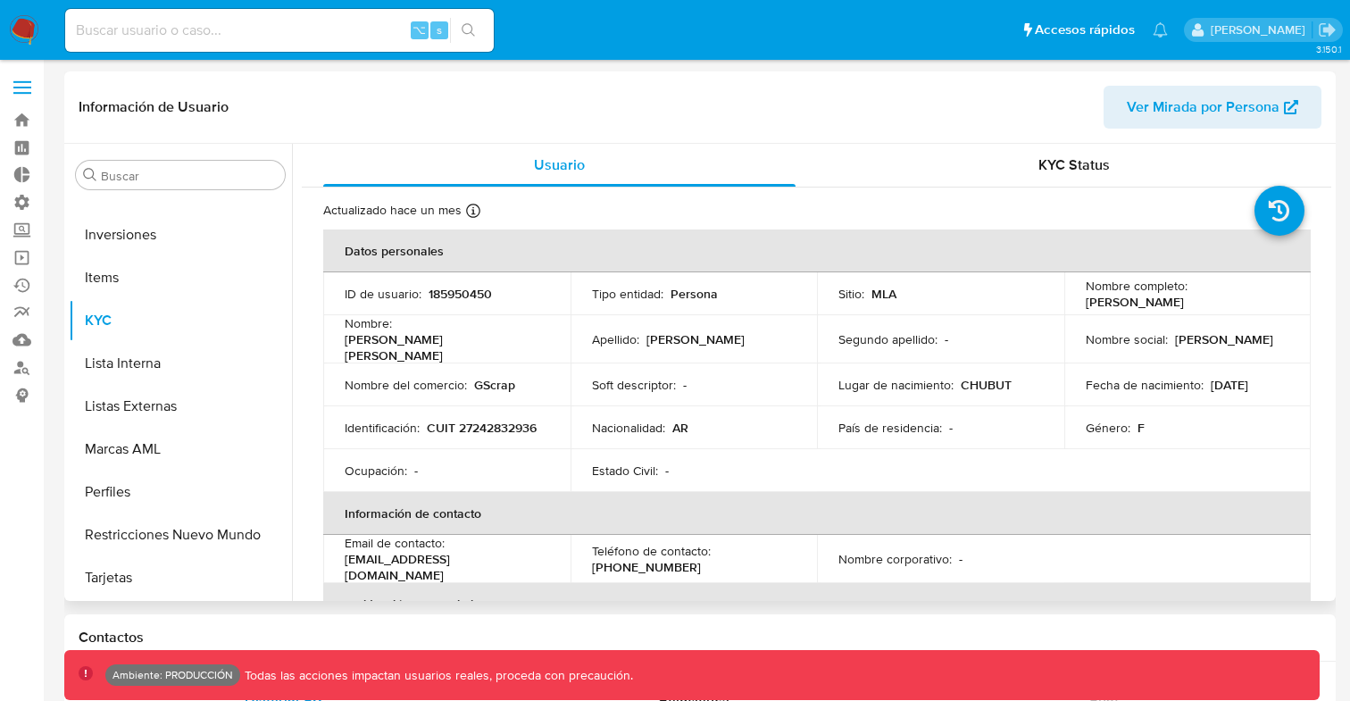
select select "10"
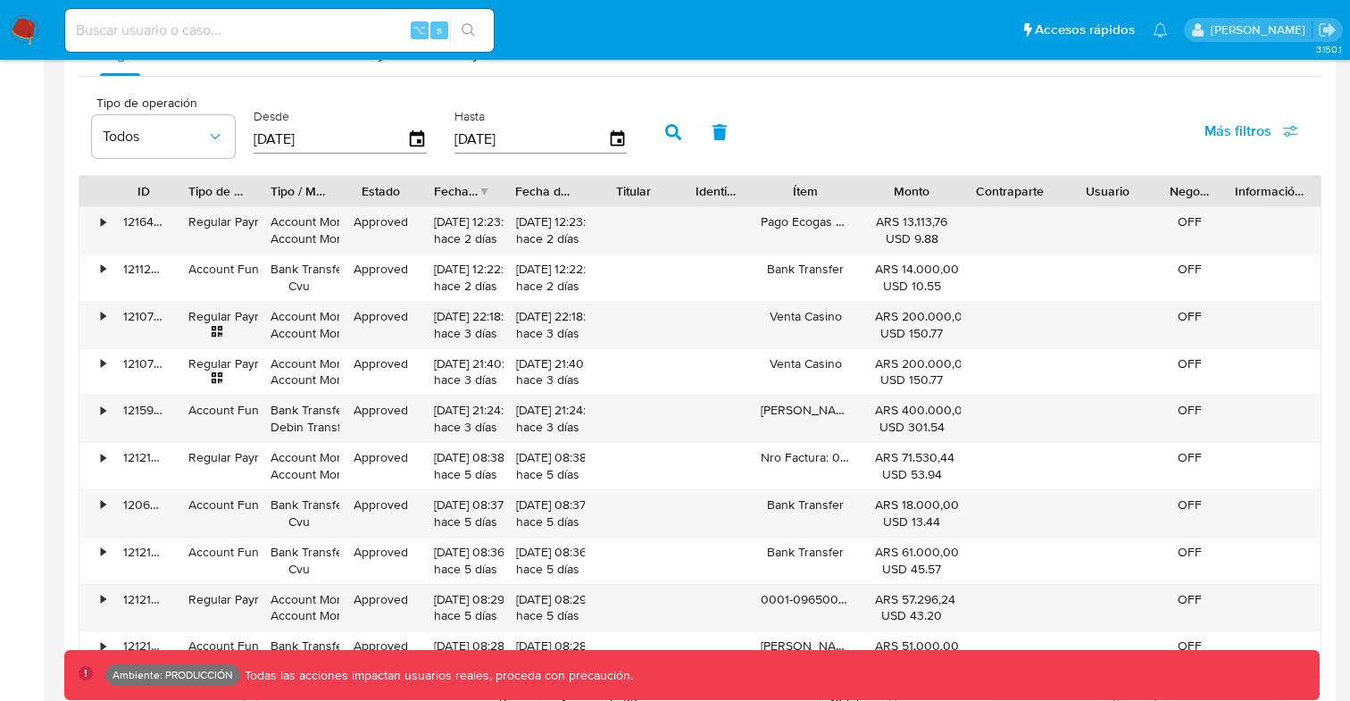
scroll to position [1693, 0]
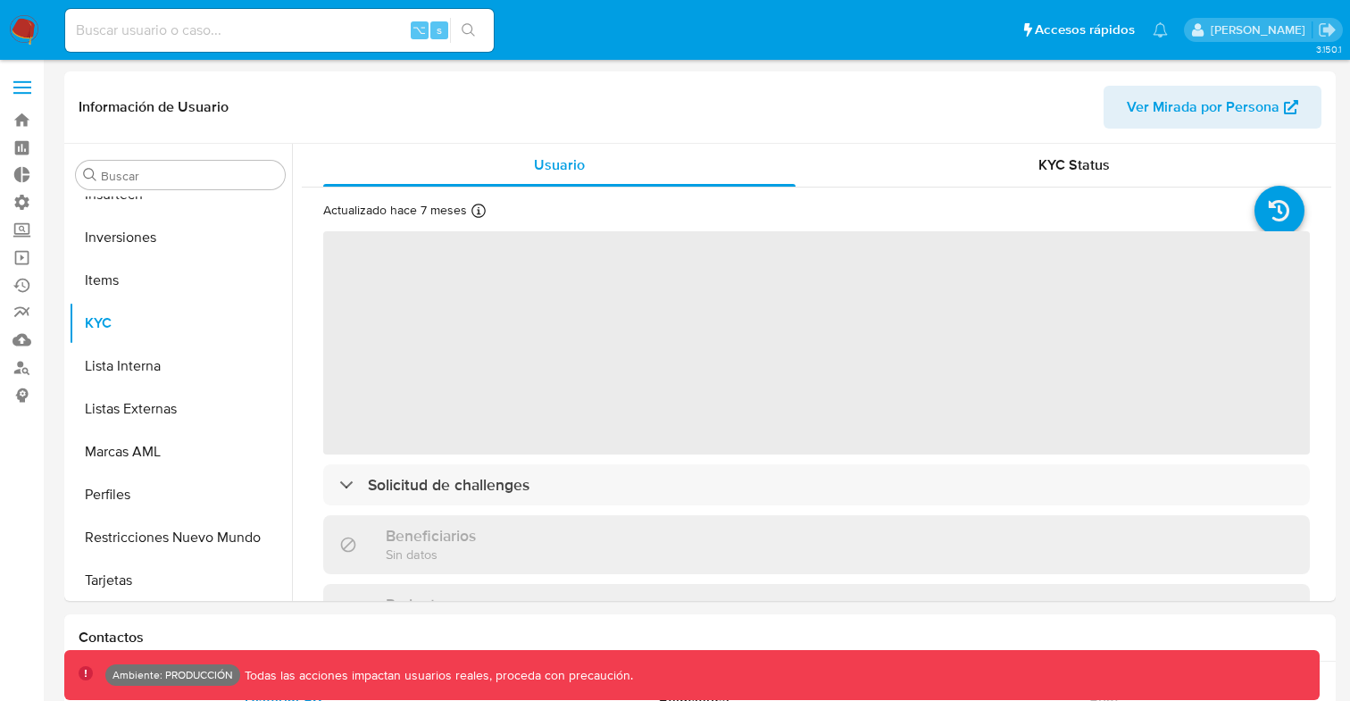
scroll to position [797, 0]
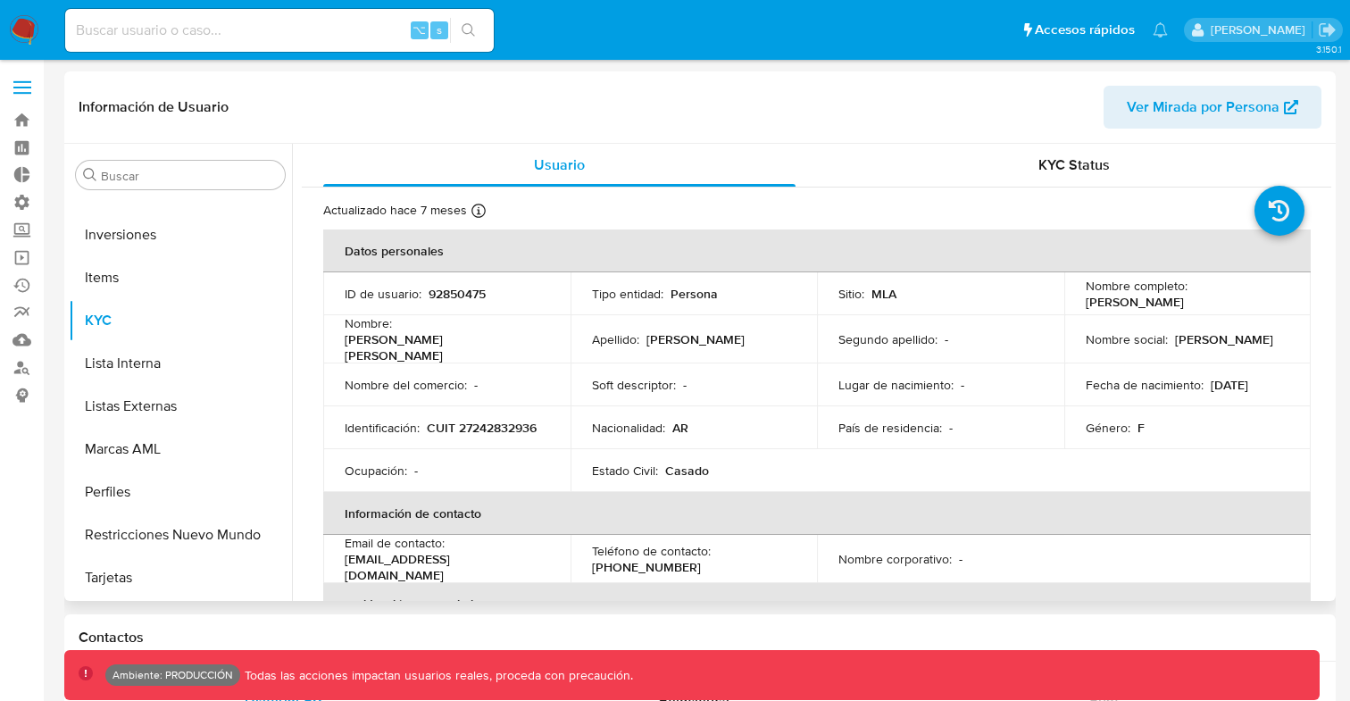
select select "10"
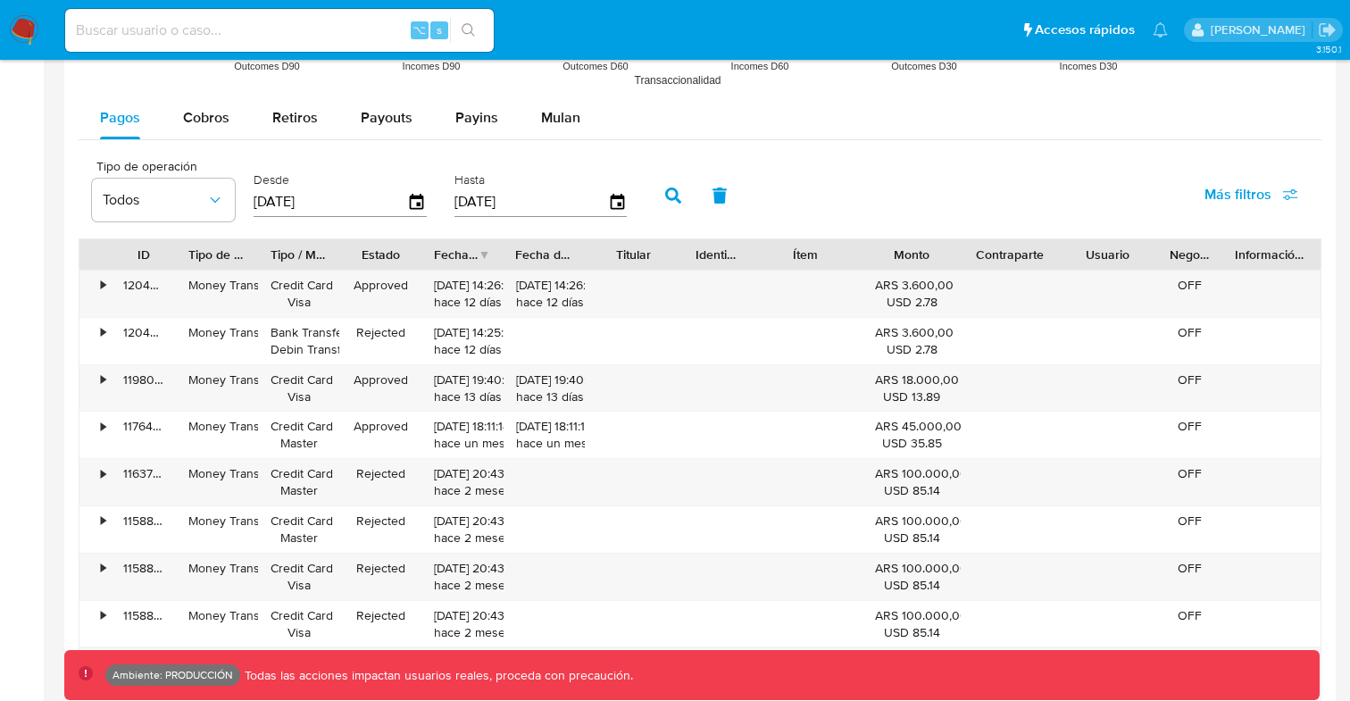
scroll to position [1657, 0]
